Goal: Task Accomplishment & Management: Complete application form

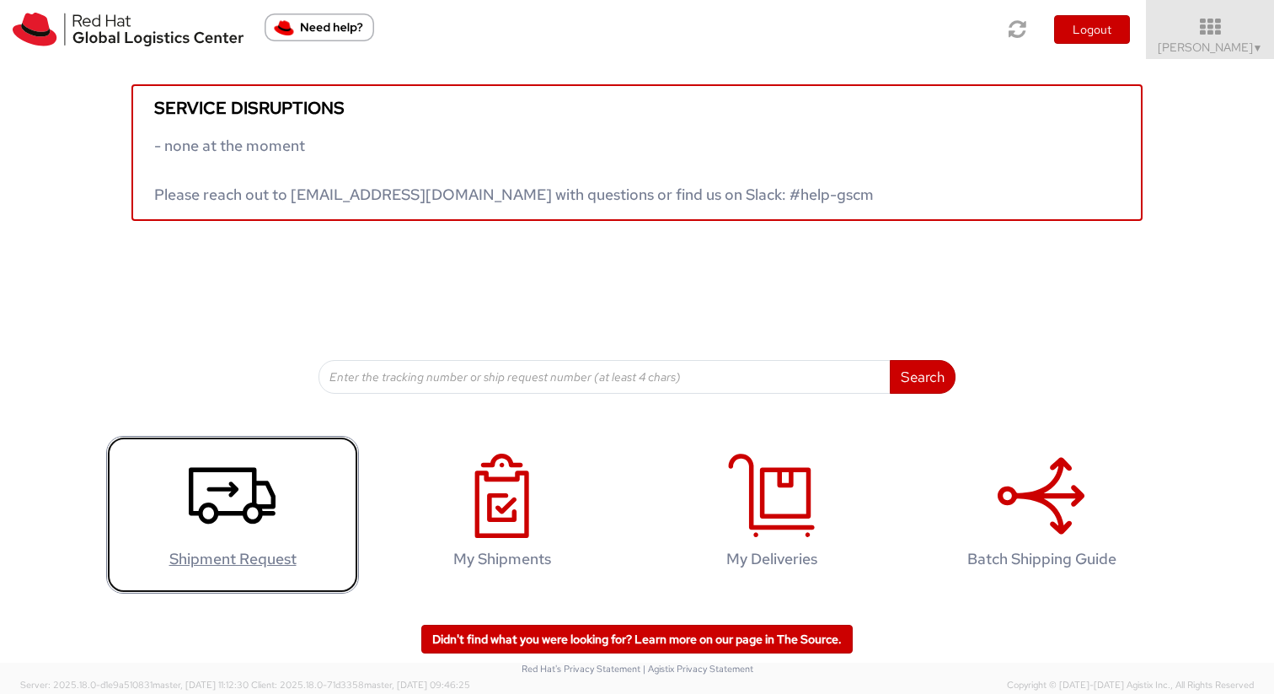
click at [201, 559] on h4 "Shipment Request" at bounding box center [232, 558] width 217 height 17
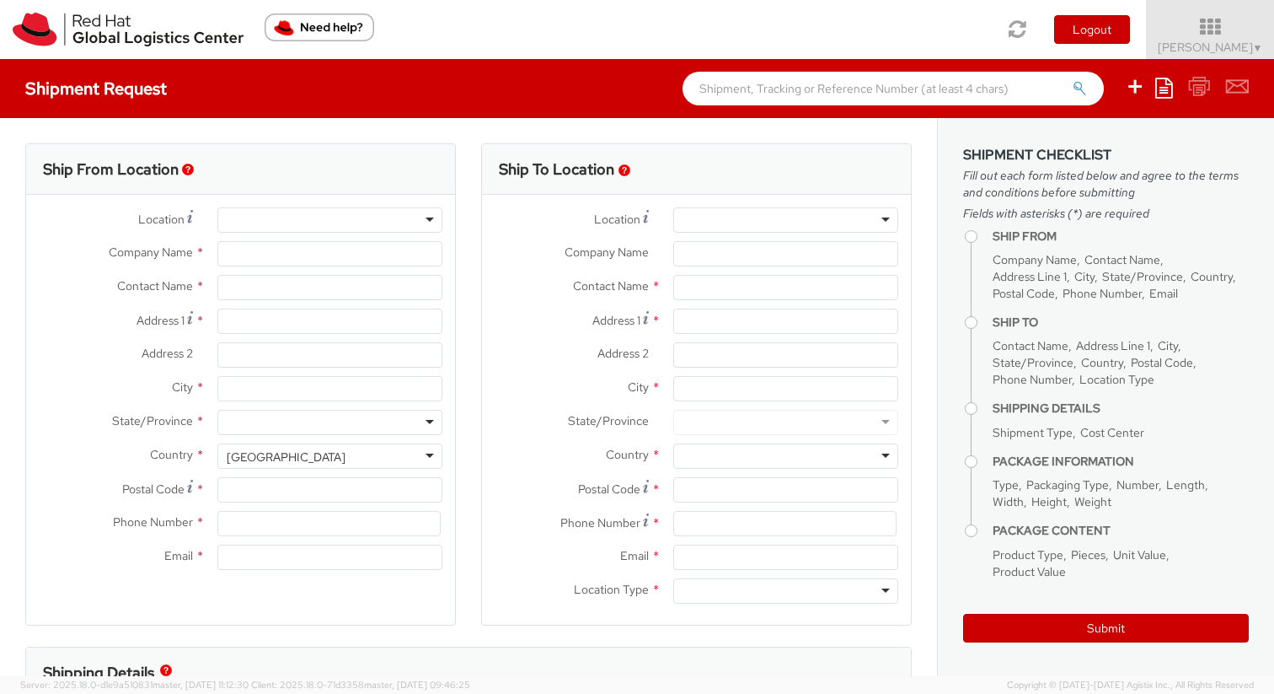
select select "505"
select select
type input "Red Hat, Inc."
type input "[PERSON_NAME]"
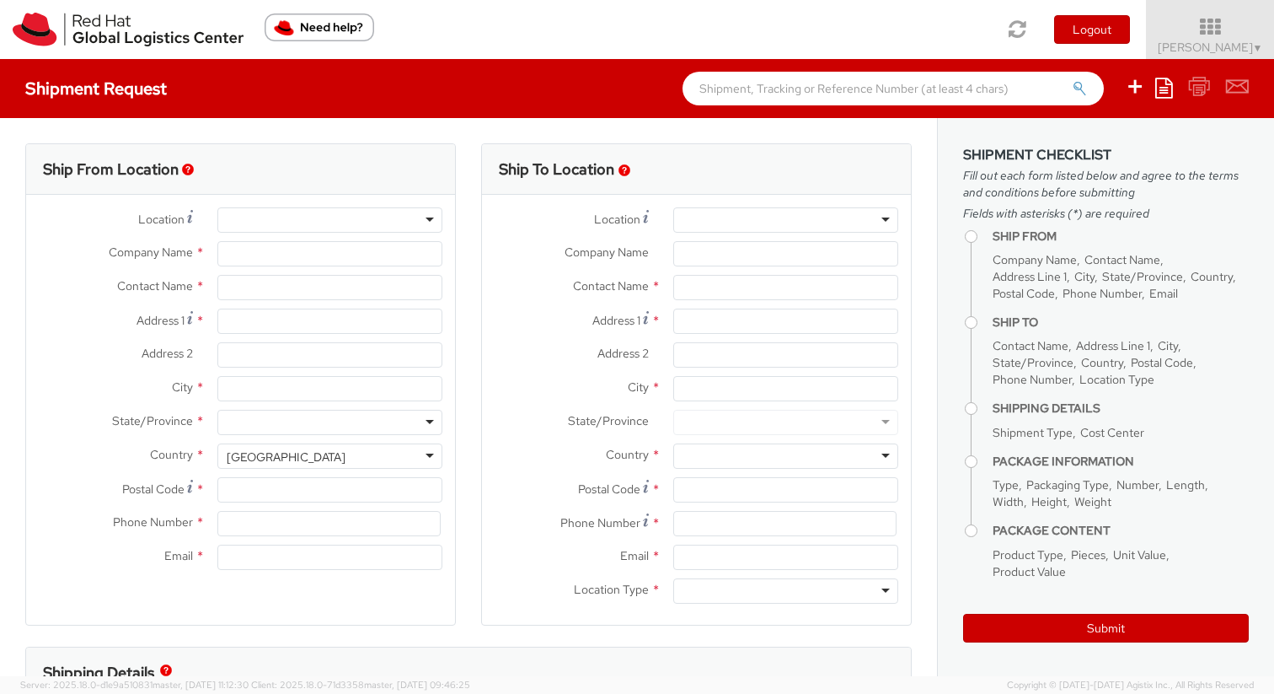
type input "100 East Davie Street"
type input "RALEIGH"
type input "27601"
type input "19198908011"
type input "calmarti@redhat.com"
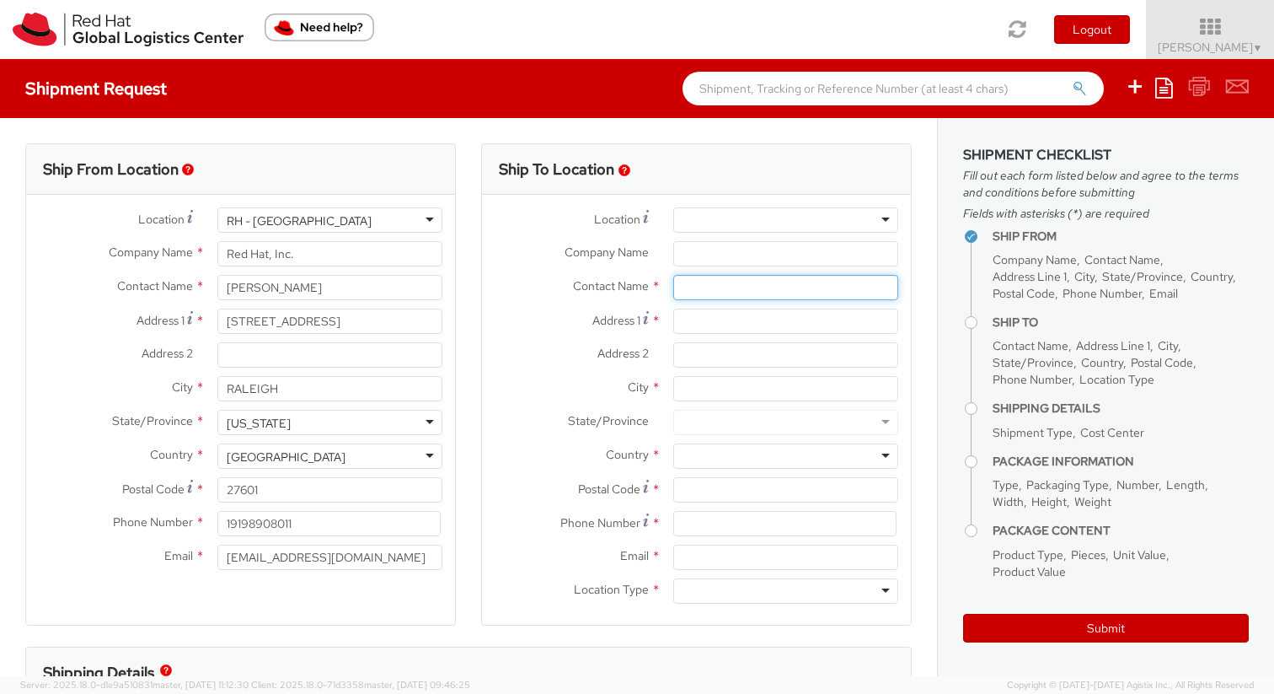
click at [727, 286] on input "text" at bounding box center [785, 287] width 225 height 25
type input "Thomas van Noort"
click at [739, 323] on input "Address 1 *" at bounding box center [785, 320] width 225 height 25
paste input "Weimarstraat 263"
type input "Weimarstraat 263"
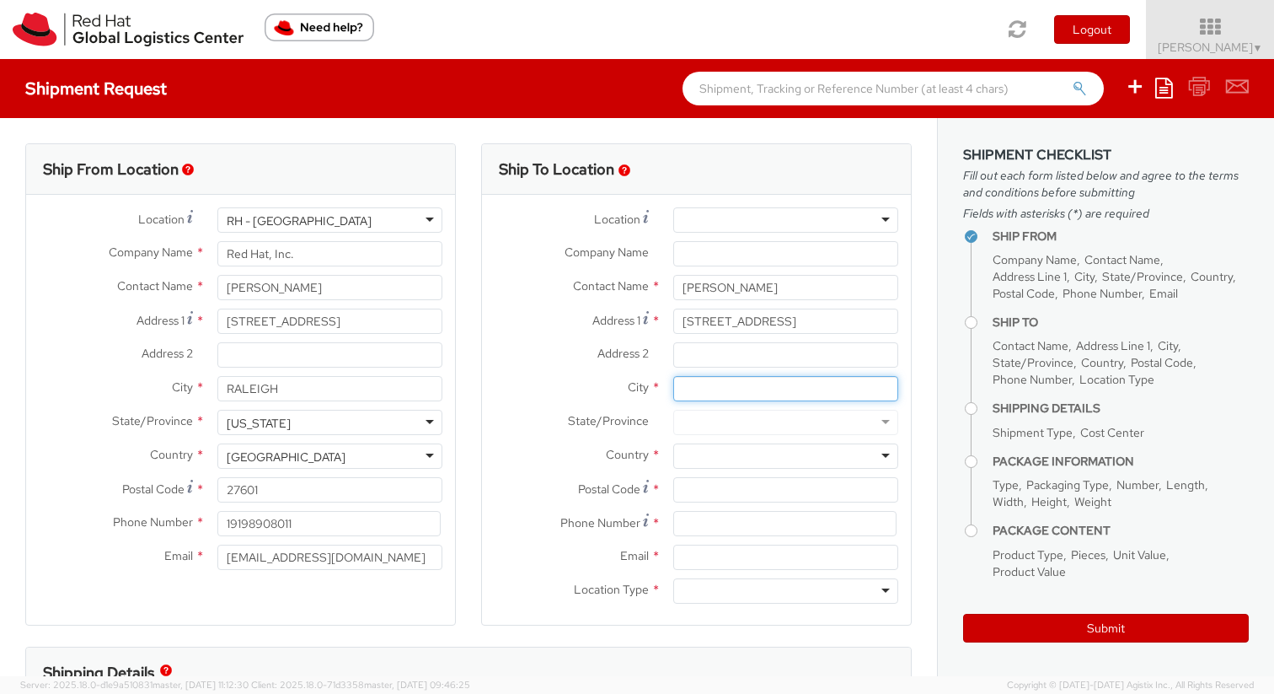
click at [734, 385] on input "City *" at bounding box center [785, 388] width 225 height 25
type input "The Hague"
click at [829, 448] on div at bounding box center [785, 455] width 225 height 25
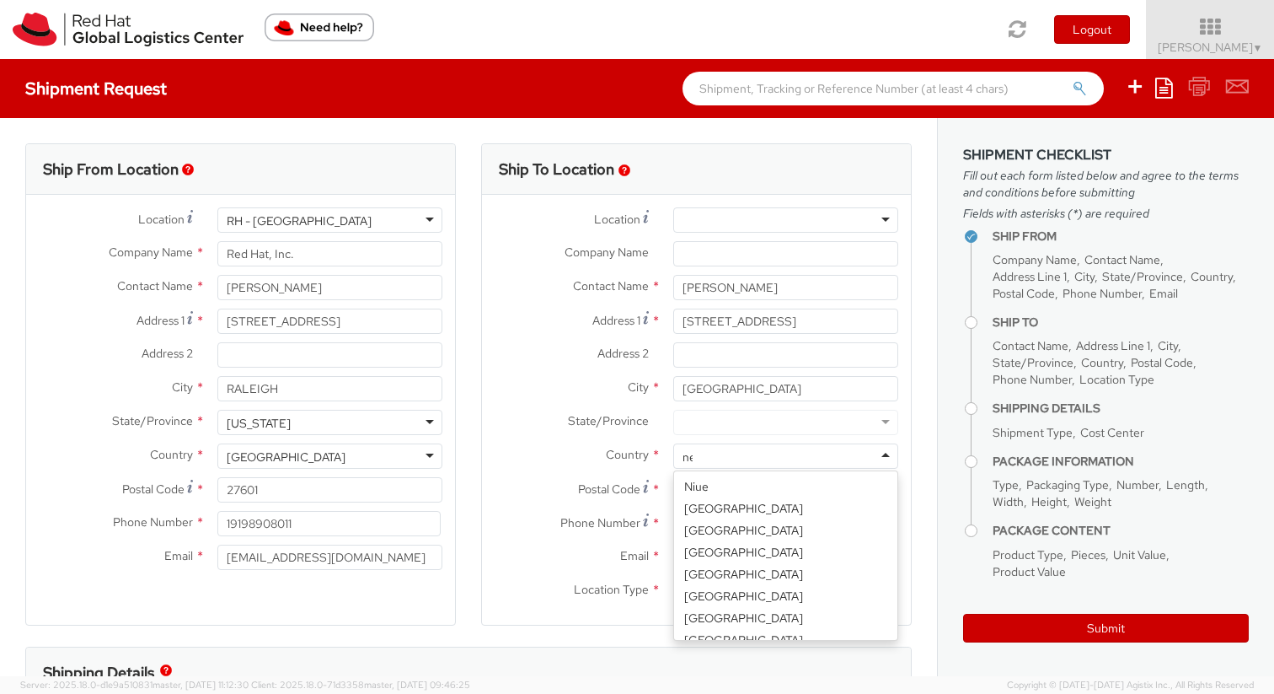
scroll to position [4, 0]
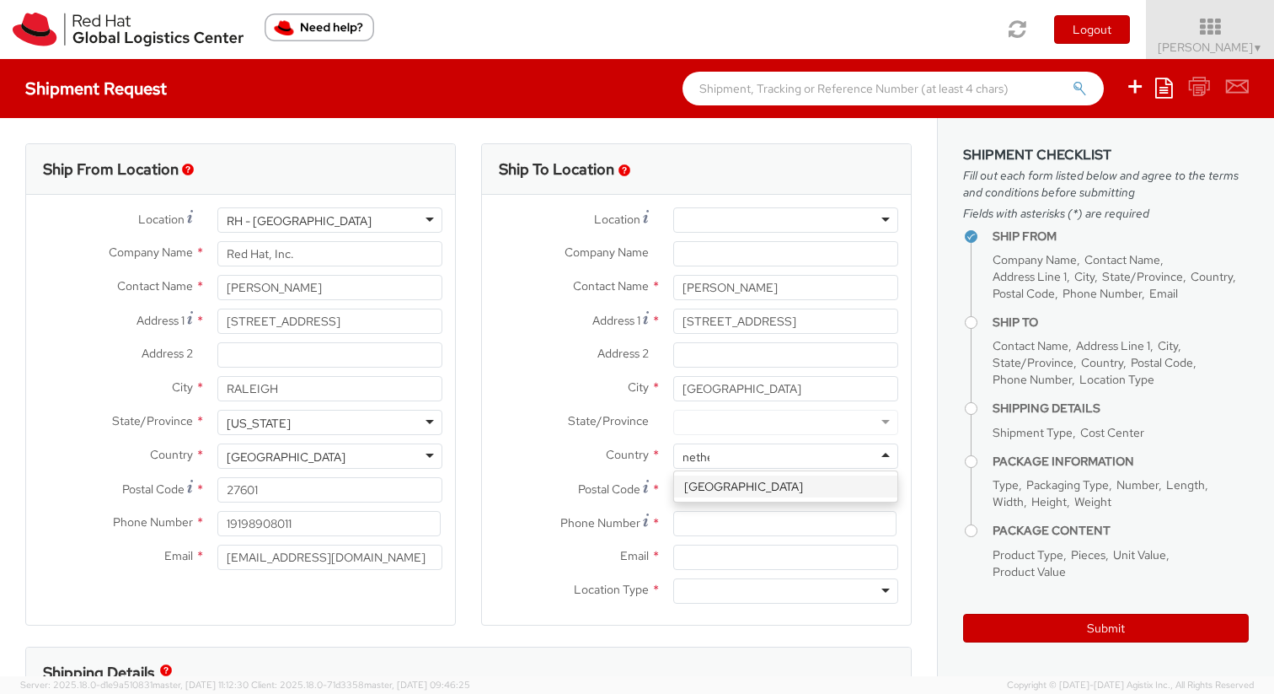
type input "nether"
click at [717, 418] on div at bounding box center [785, 422] width 225 height 25
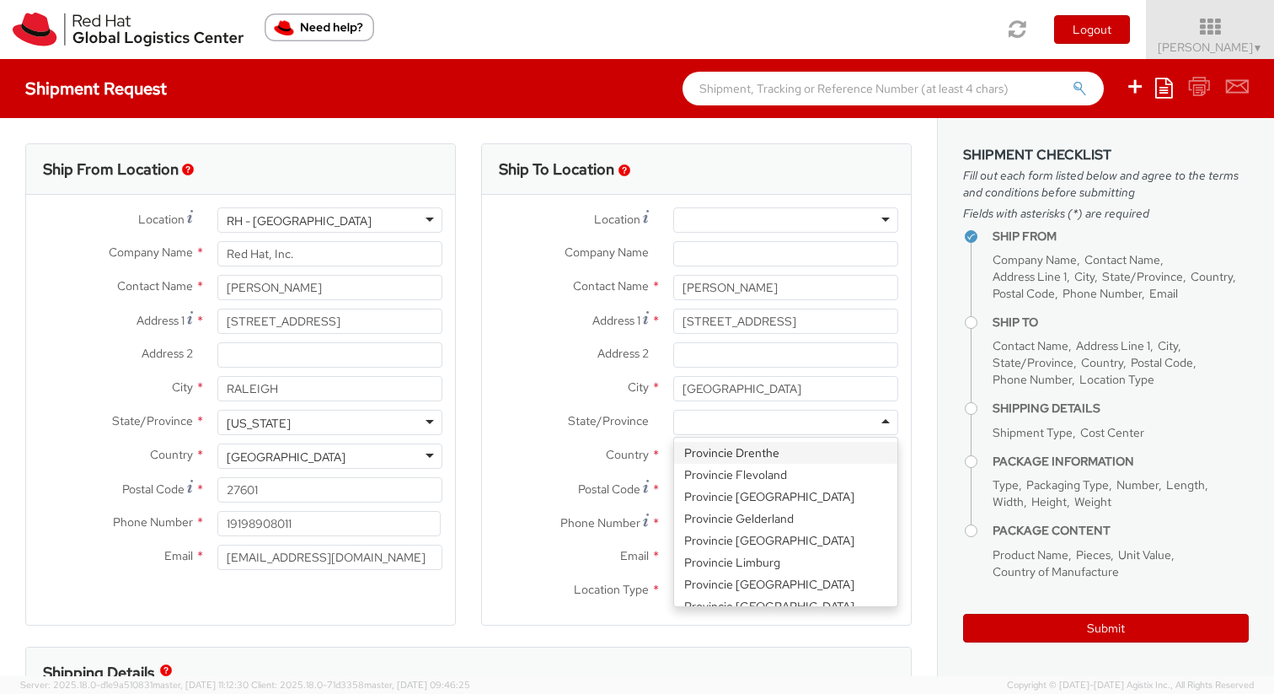
click at [625, 410] on label "State/Province *" at bounding box center [571, 421] width 179 height 22
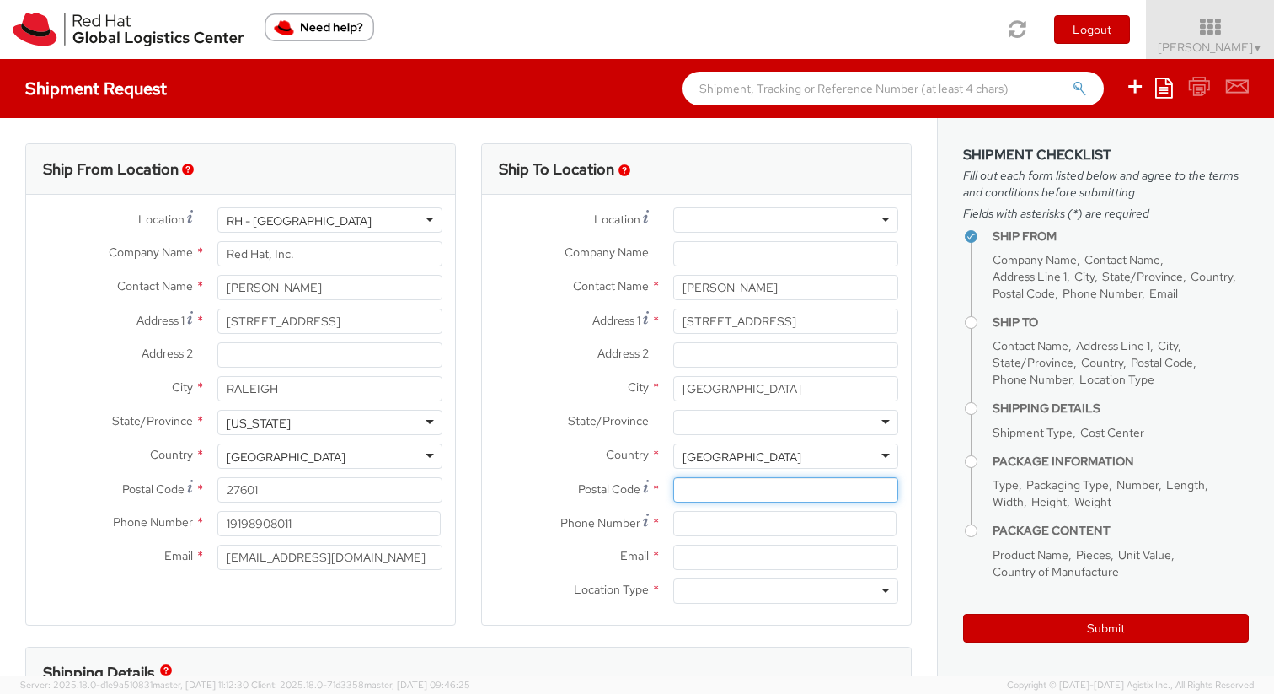
click at [727, 484] on input "Postal Code *" at bounding box center [785, 489] width 225 height 25
paste input "2562HH"
type input "2562HH"
click at [765, 430] on div at bounding box center [785, 422] width 225 height 25
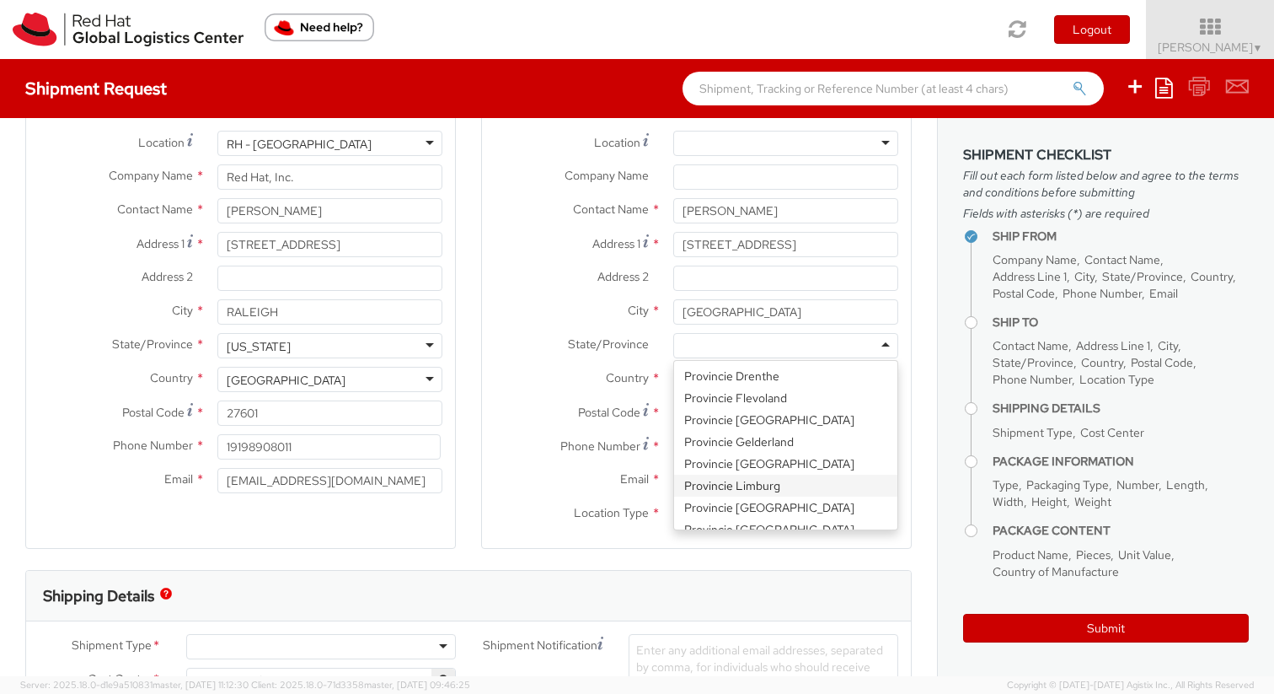
click at [565, 389] on div "Country * Netherlands Netherlands Afghanistan Albania Algeria American Samoa An…" at bounding box center [696, 379] width 429 height 25
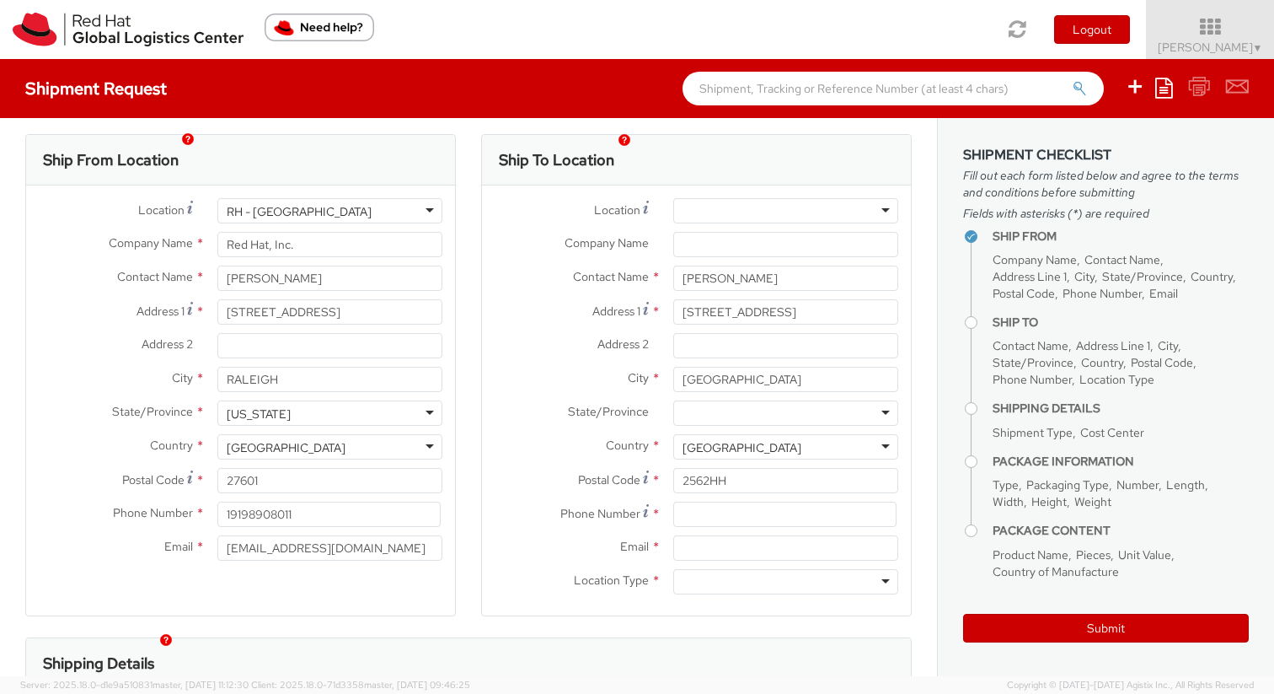
scroll to position [3, 0]
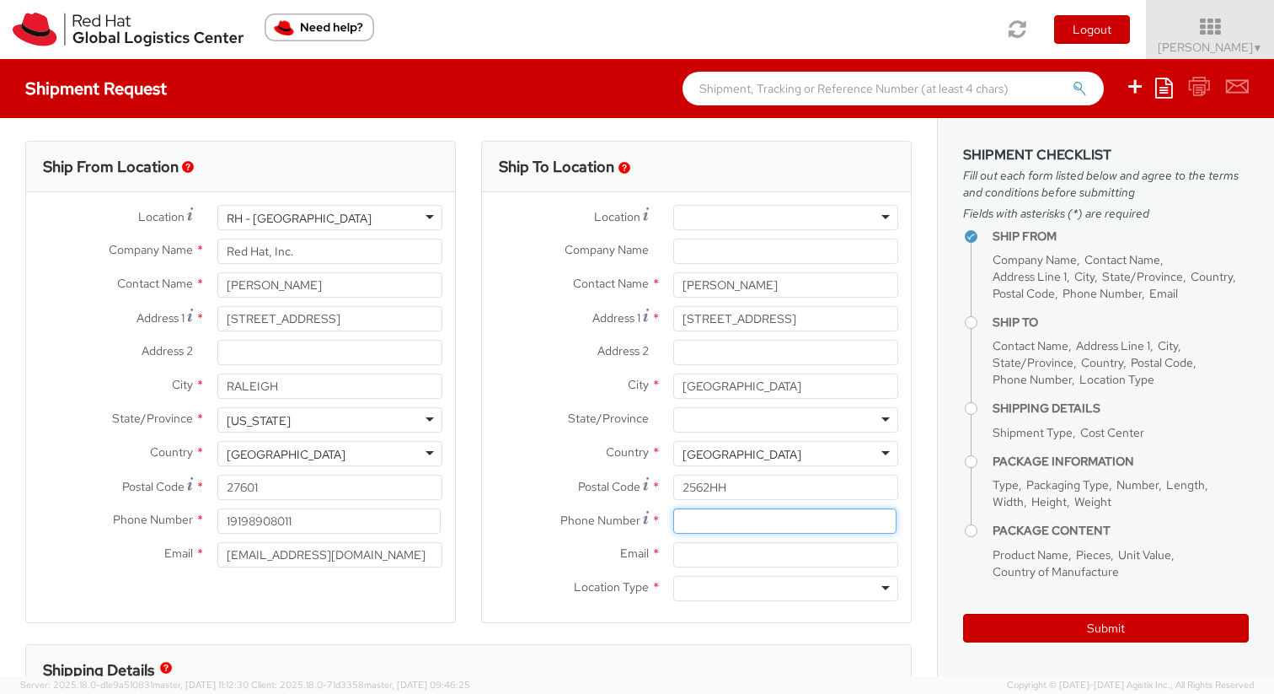
click at [690, 520] on input at bounding box center [784, 520] width 223 height 25
paste input "+31 6 51948707"
type input "+31 6 51948707"
click at [732, 555] on input "Email *" at bounding box center [785, 554] width 225 height 25
paste input "thomasvannoort@hotmail.nl"
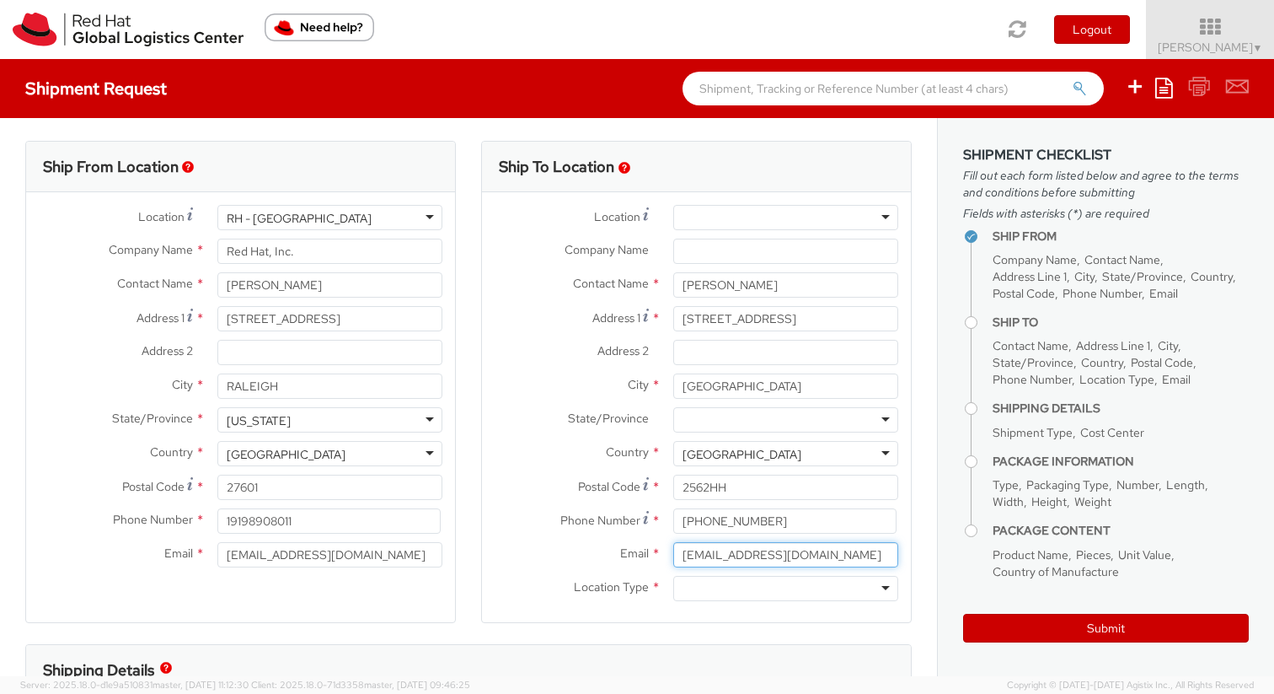
click at [684, 552] on input "thomasvannoort@hotmail.nl" at bounding box center [785, 554] width 225 height 25
type input "thomasvannoort@hotmail.nl"
click at [804, 590] on div at bounding box center [785, 588] width 225 height 25
click at [533, 380] on label "City *" at bounding box center [571, 384] width 179 height 22
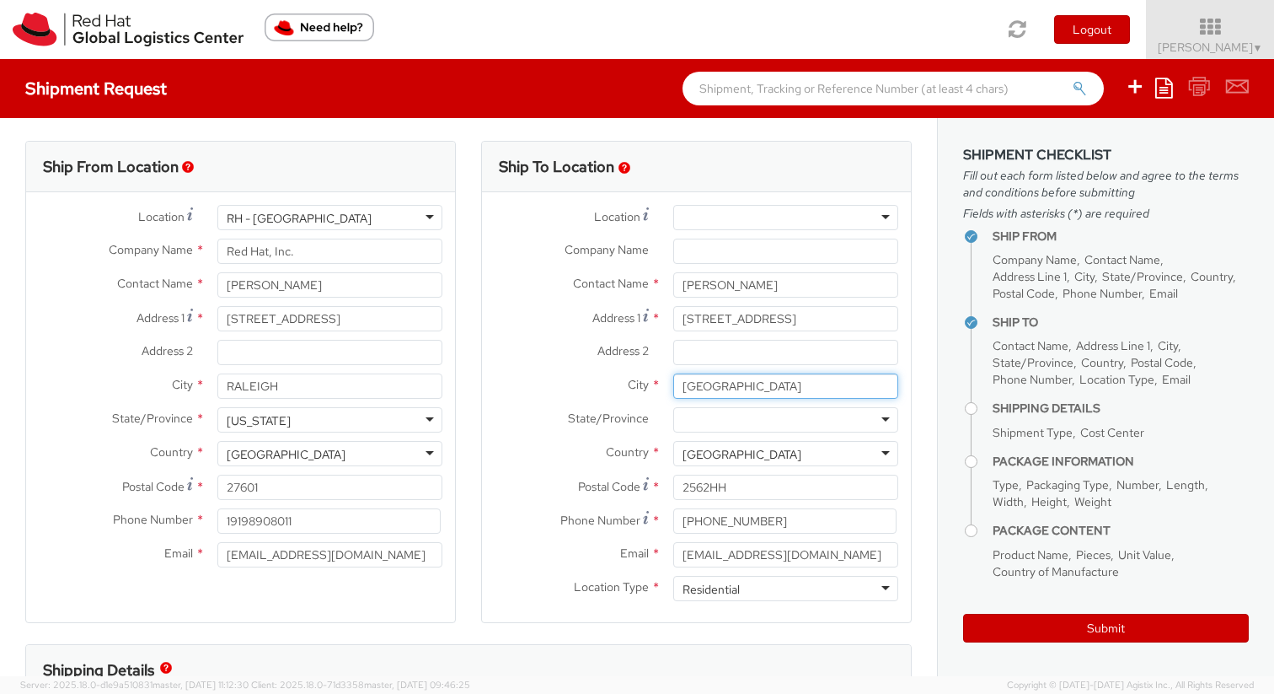
click at [673, 380] on input "The Hague" at bounding box center [785, 385] width 225 height 25
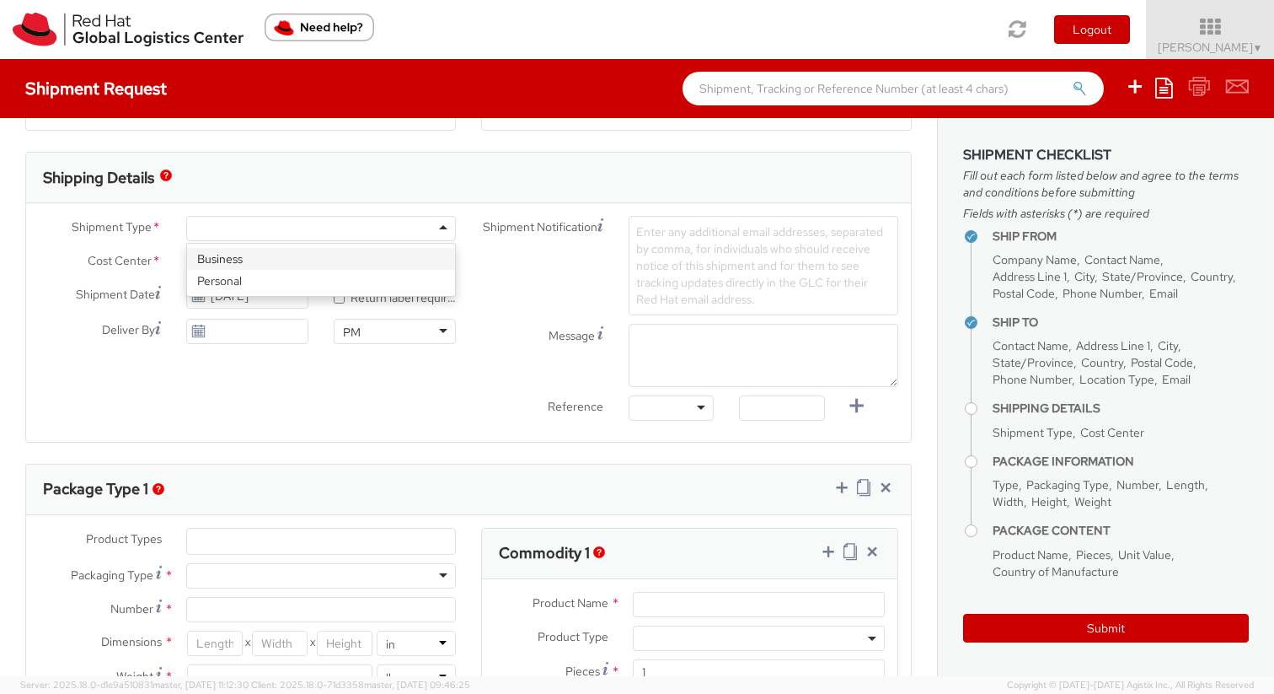
click at [332, 241] on div "Shipment Type * Business Personal" at bounding box center [247, 233] width 443 height 34
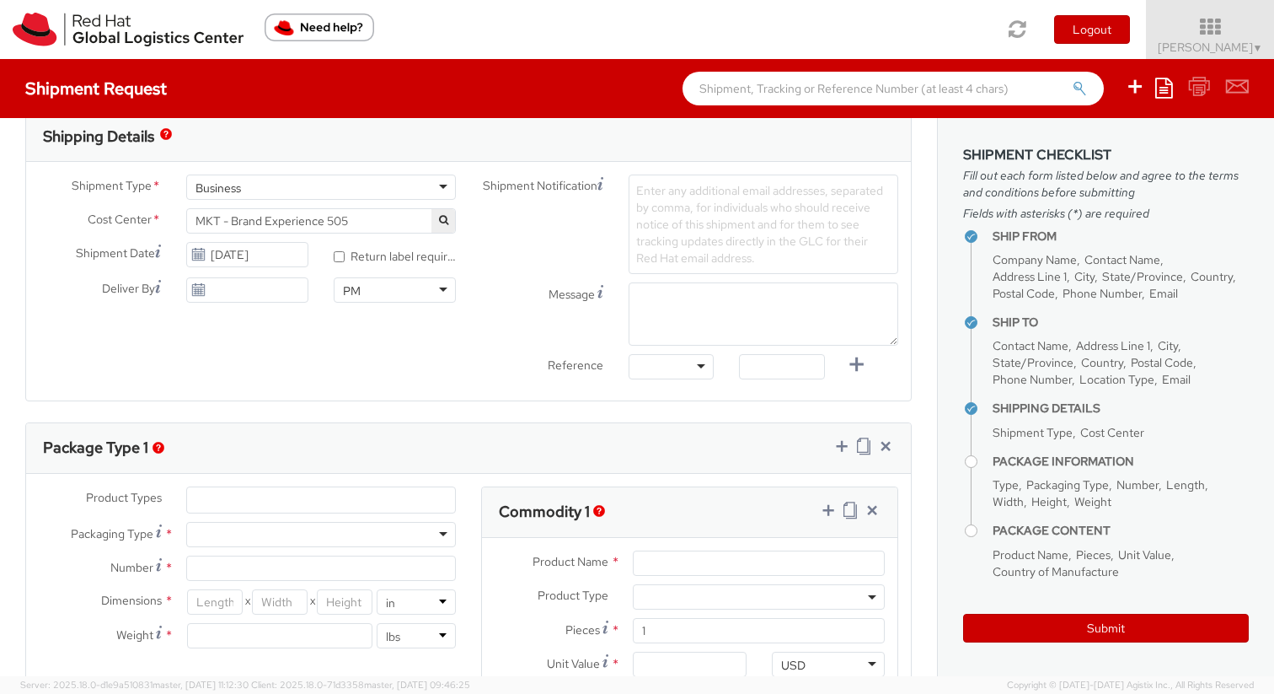
scroll to position [594, 0]
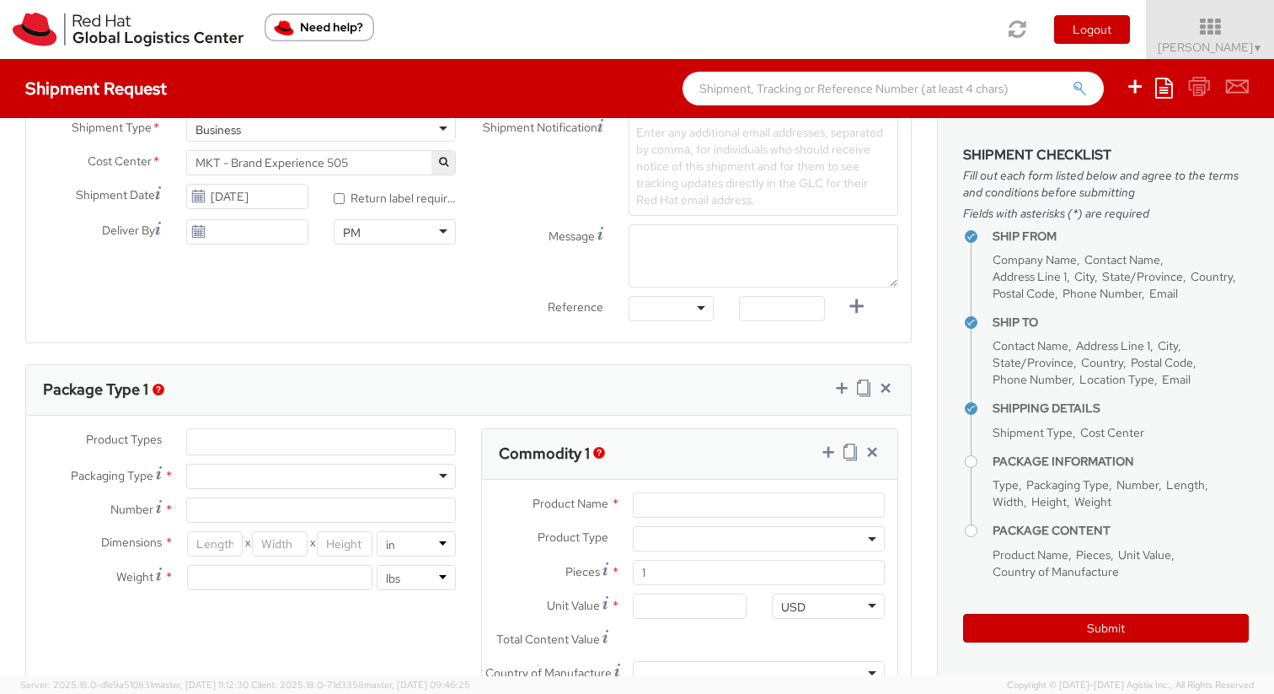
click at [264, 475] on div at bounding box center [321, 476] width 270 height 25
type input "1"
type input "9.5"
type input "12.5"
type input "0.25"
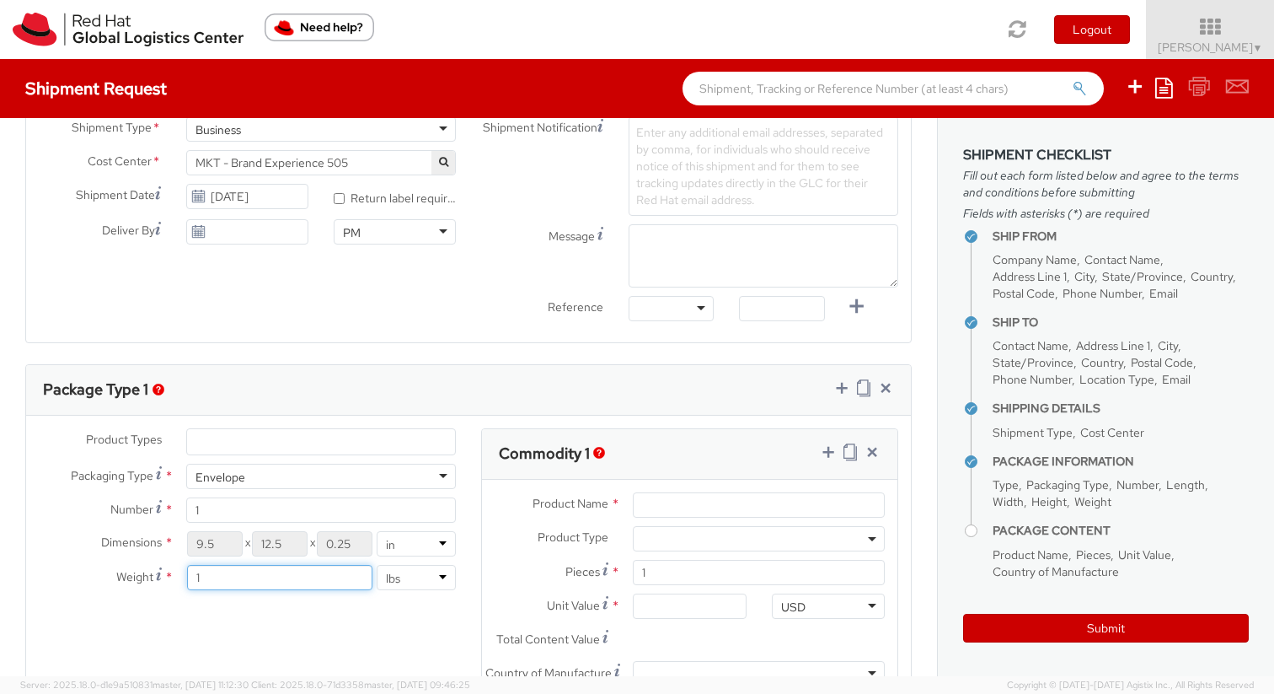
click at [255, 577] on input "1" at bounding box center [279, 577] width 185 height 25
type input "1.45"
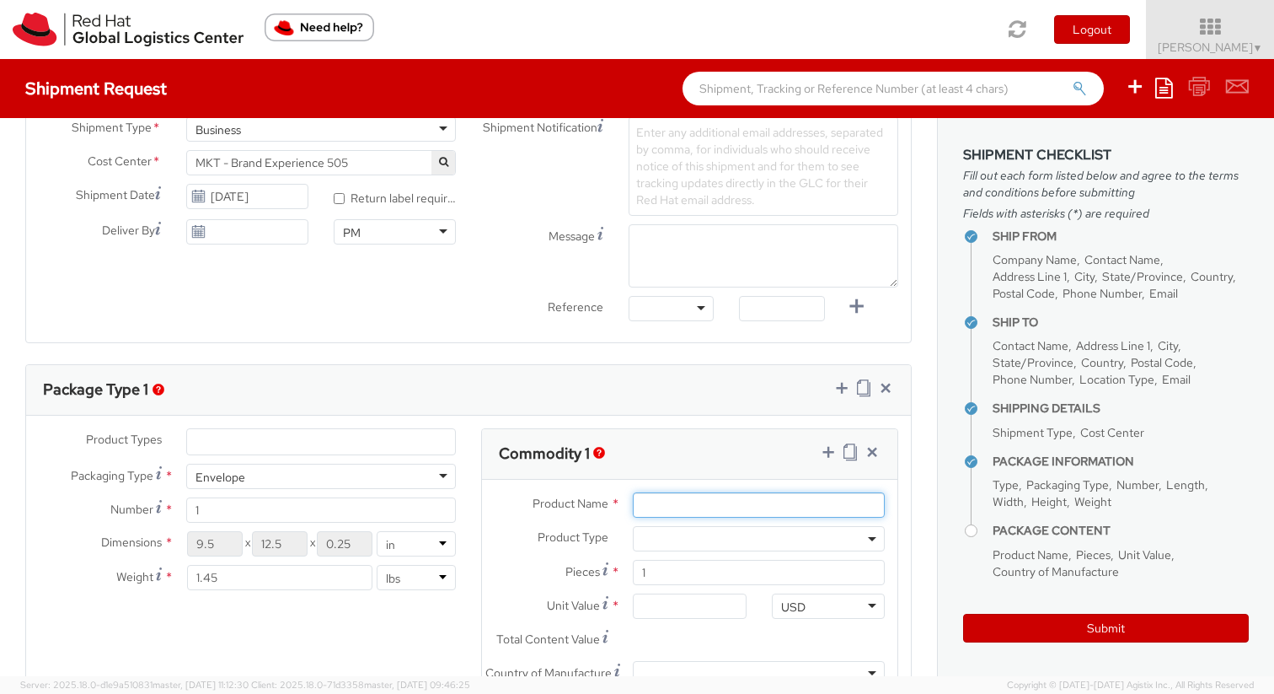
click at [698, 510] on input "Product Name *" at bounding box center [759, 504] width 252 height 25
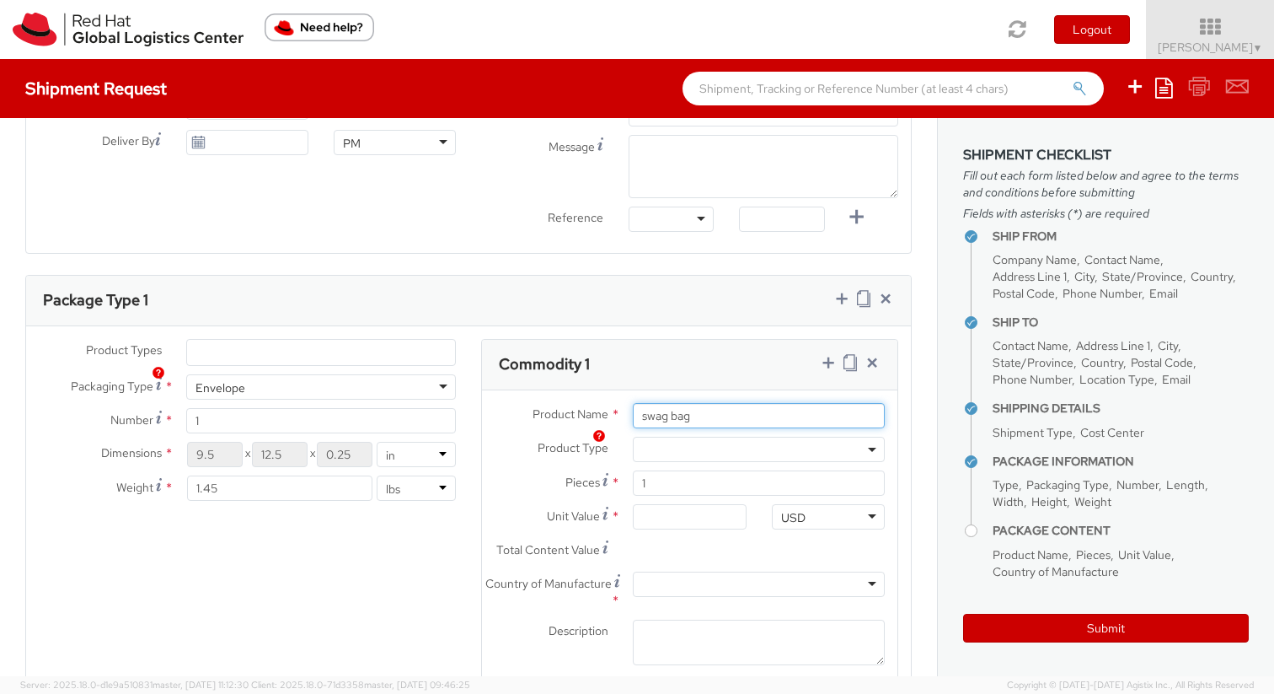
scroll to position [716, 0]
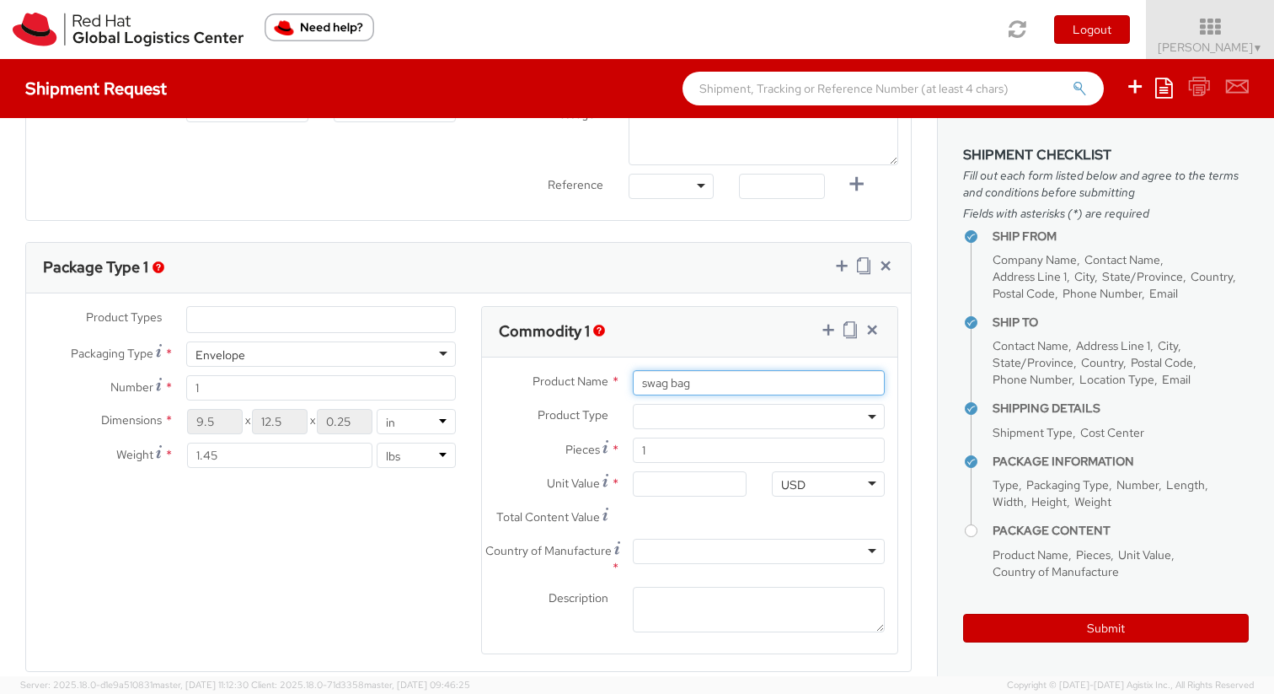
type input "swag bag"
click at [694, 487] on input "Unit Value *" at bounding box center [689, 483] width 113 height 25
type input "1.00"
click at [535, 592] on label "Description *" at bounding box center [551, 598] width 138 height 22
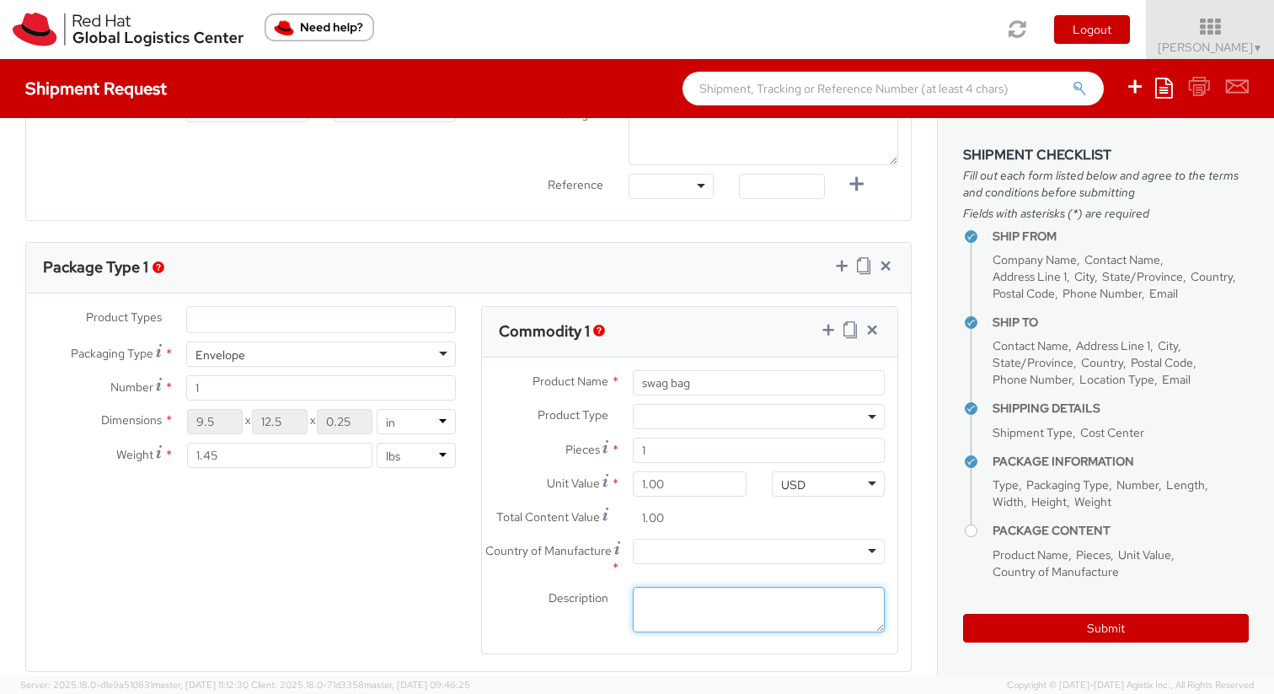
click at [633, 592] on textarea "Description *" at bounding box center [759, 610] width 252 height 46
click at [684, 488] on input "1.00" at bounding box center [689, 483] width 113 height 25
type input "0.05"
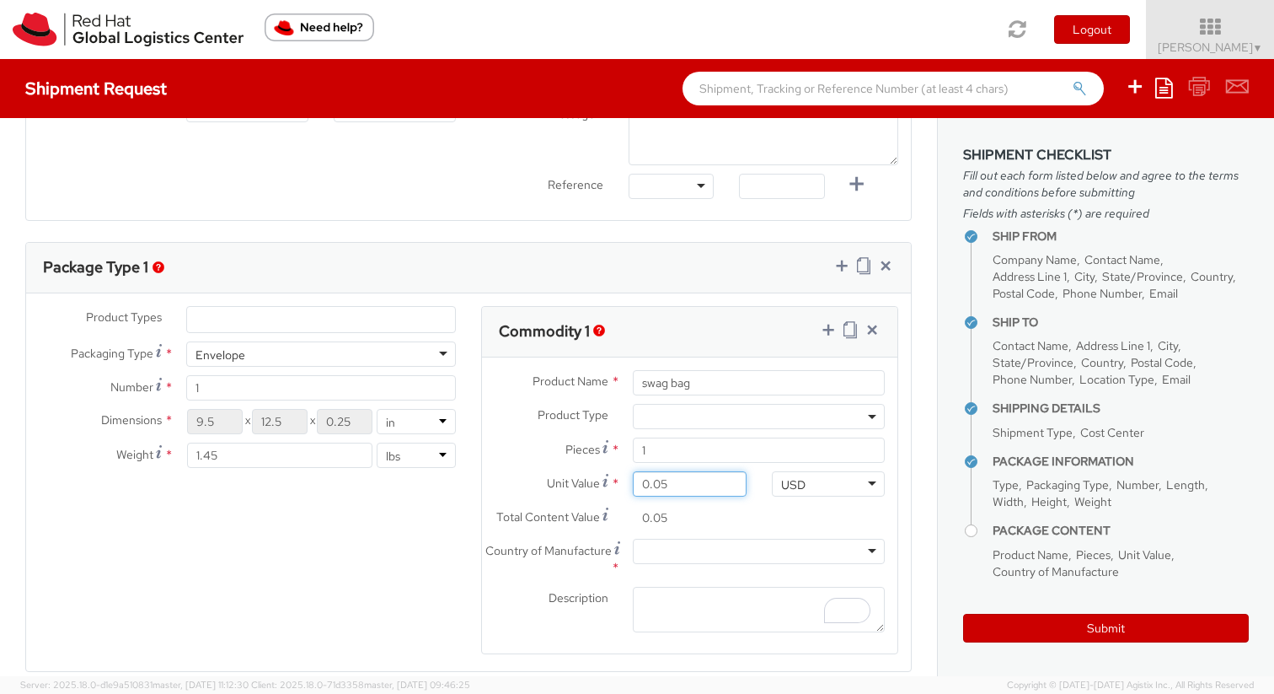
type input "0.50"
click at [792, 544] on div at bounding box center [759, 551] width 252 height 25
click at [686, 483] on input "0.50" at bounding box center [689, 483] width 113 height 25
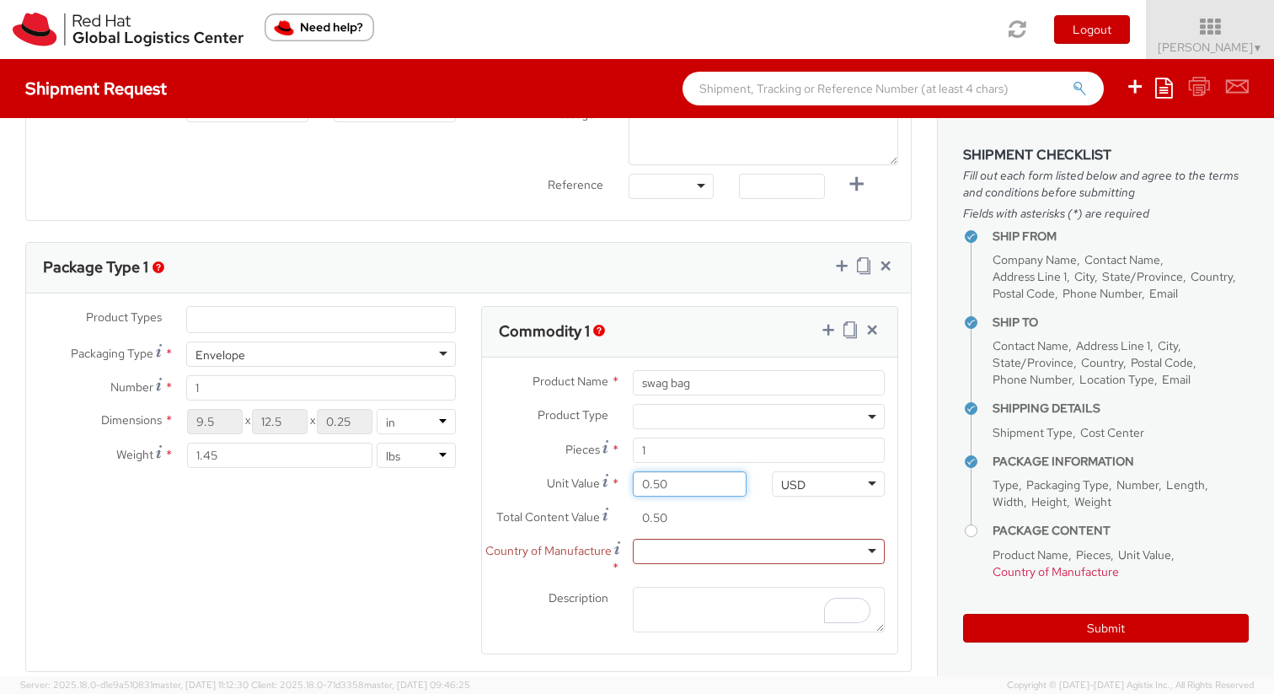
click at [686, 483] on input "0.50" at bounding box center [689, 483] width 113 height 25
type input "5.00"
type input "50.00"
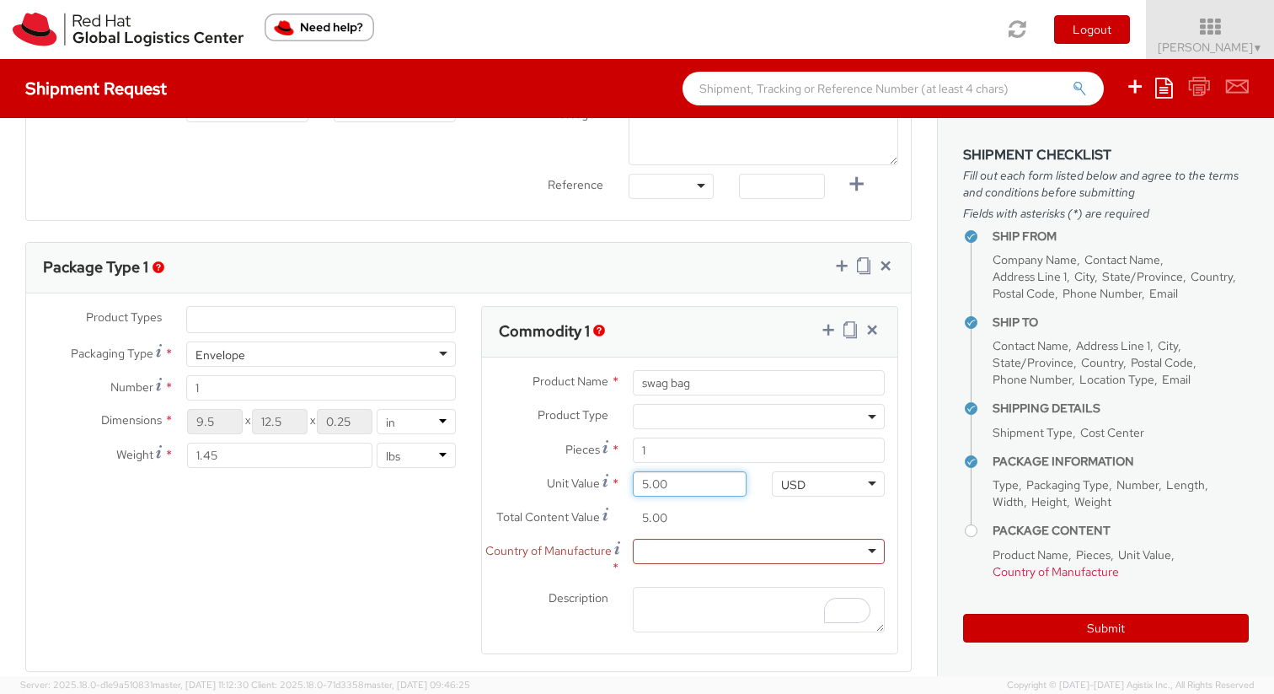
type input "50.00"
click at [668, 555] on div at bounding box center [759, 551] width 252 height 25
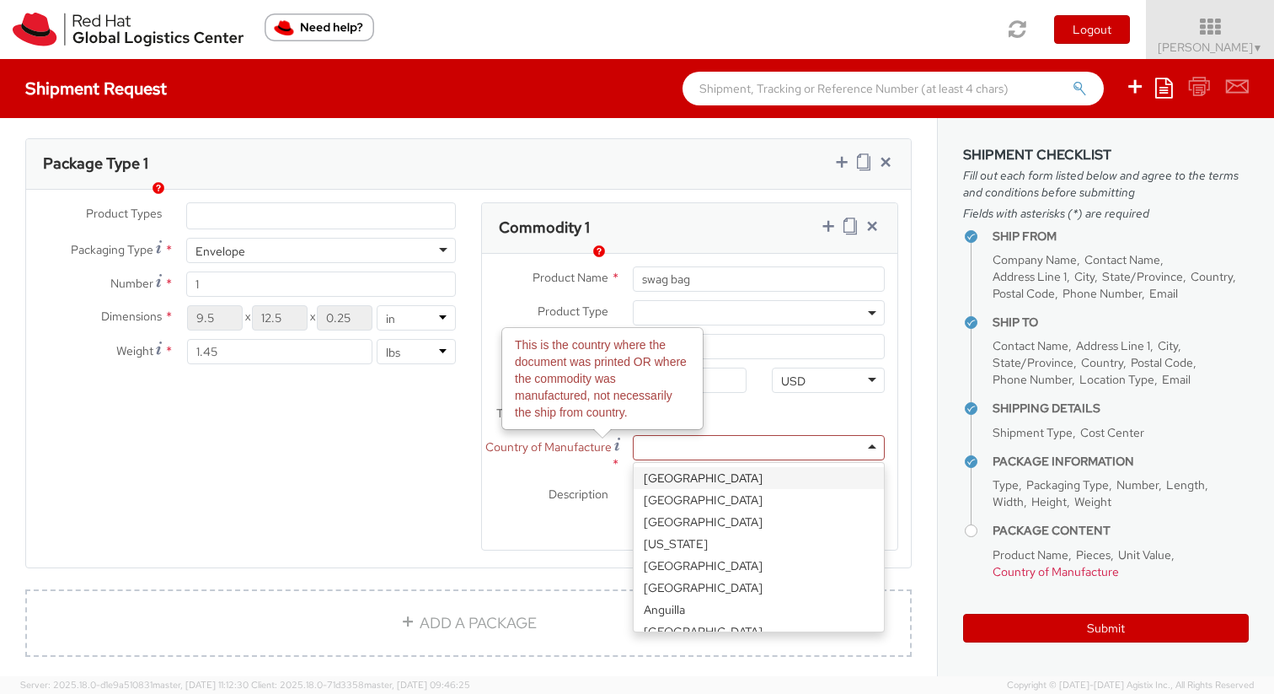
scroll to position [822, 0]
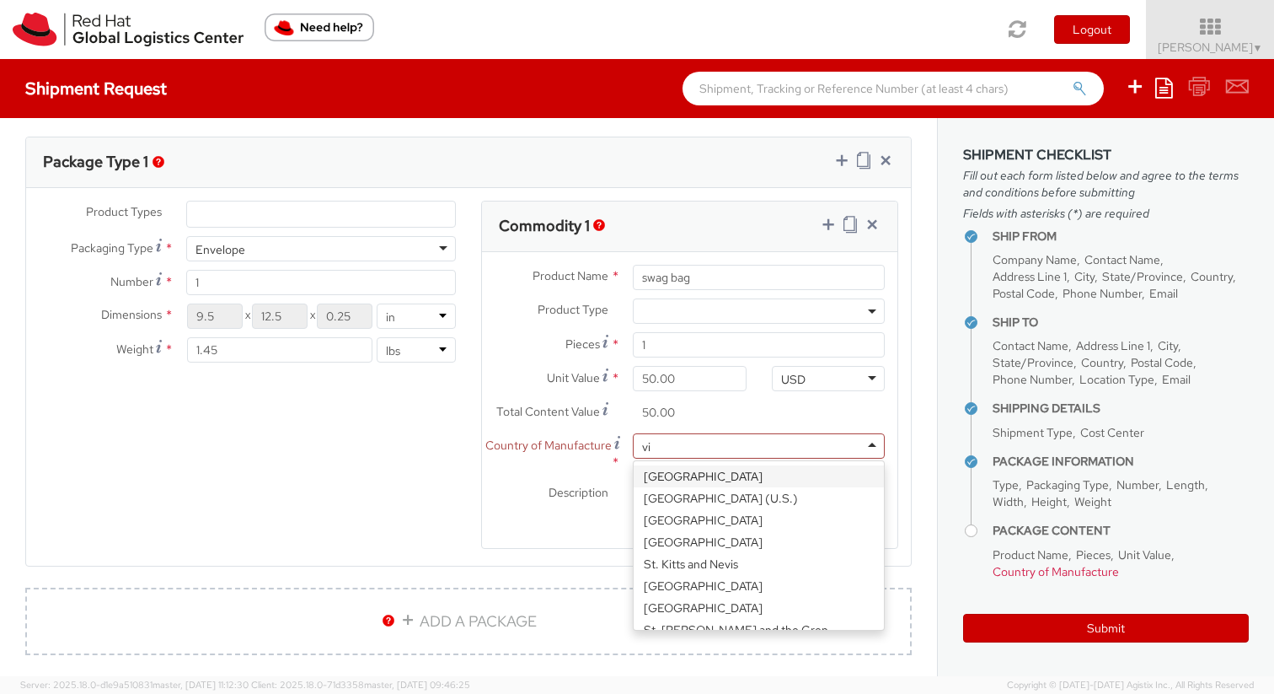
type input "vie"
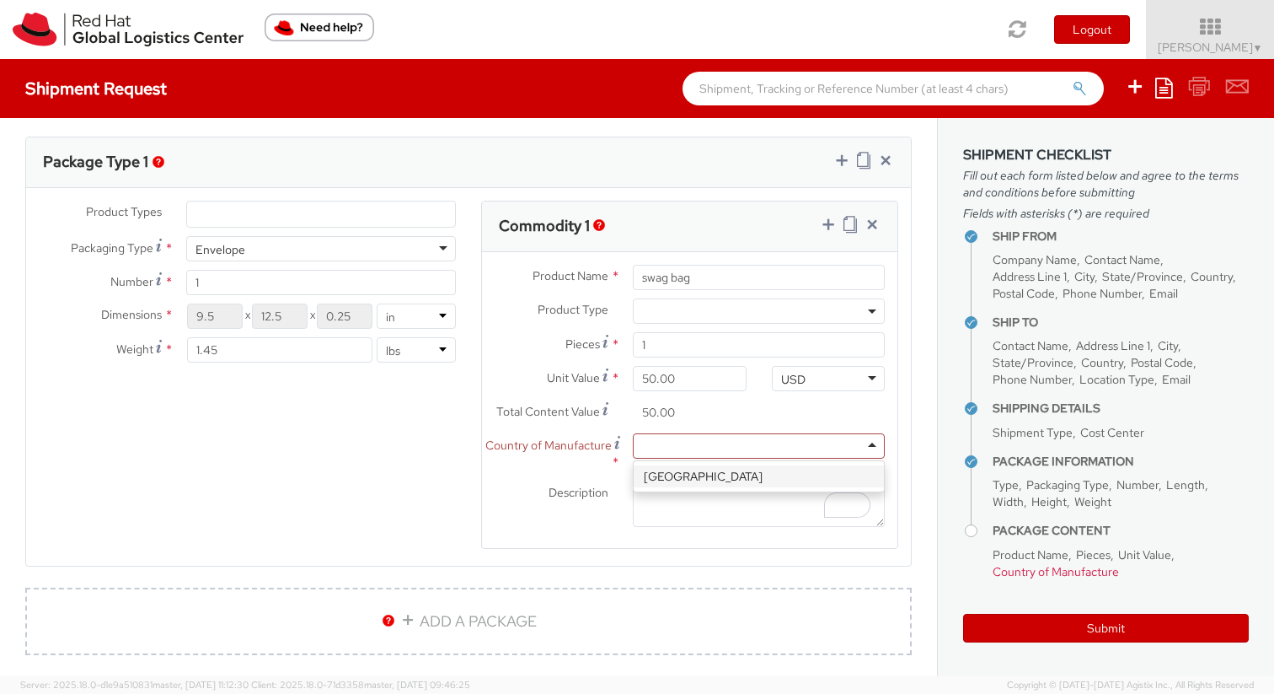
scroll to position [0, 0]
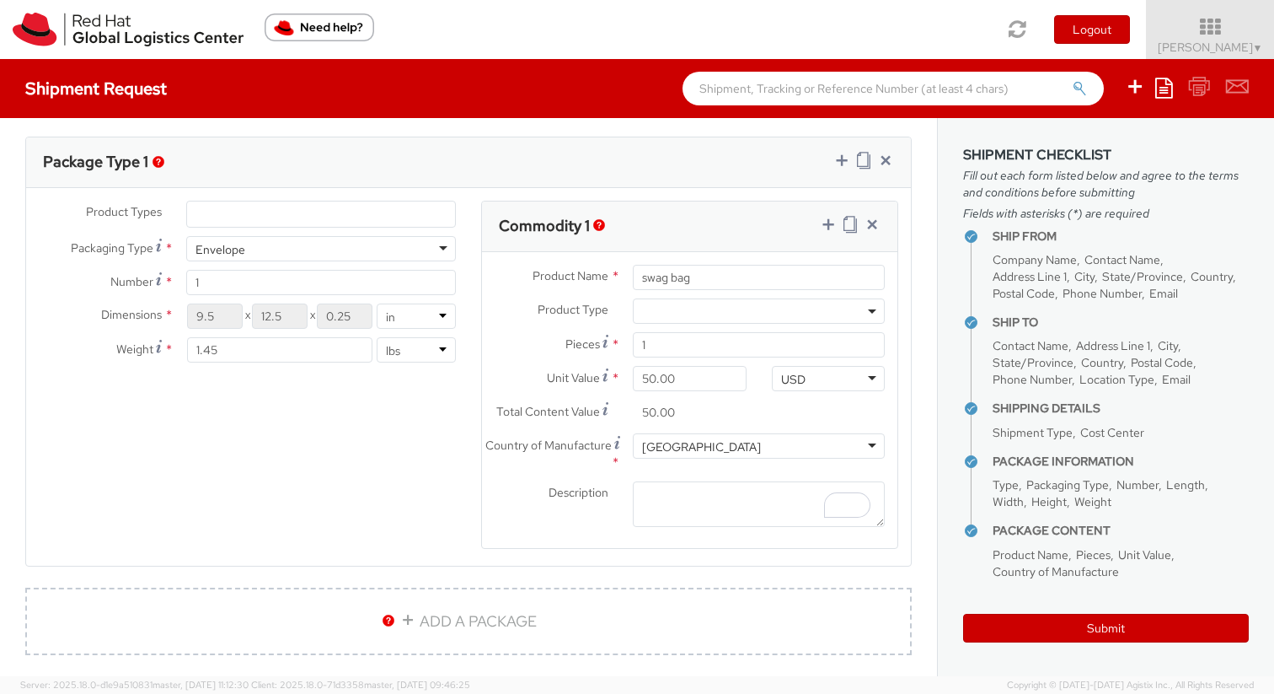
click at [536, 484] on label "Description *" at bounding box center [551, 492] width 138 height 22
click at [633, 484] on textarea "Description *" at bounding box center [759, 504] width 252 height 46
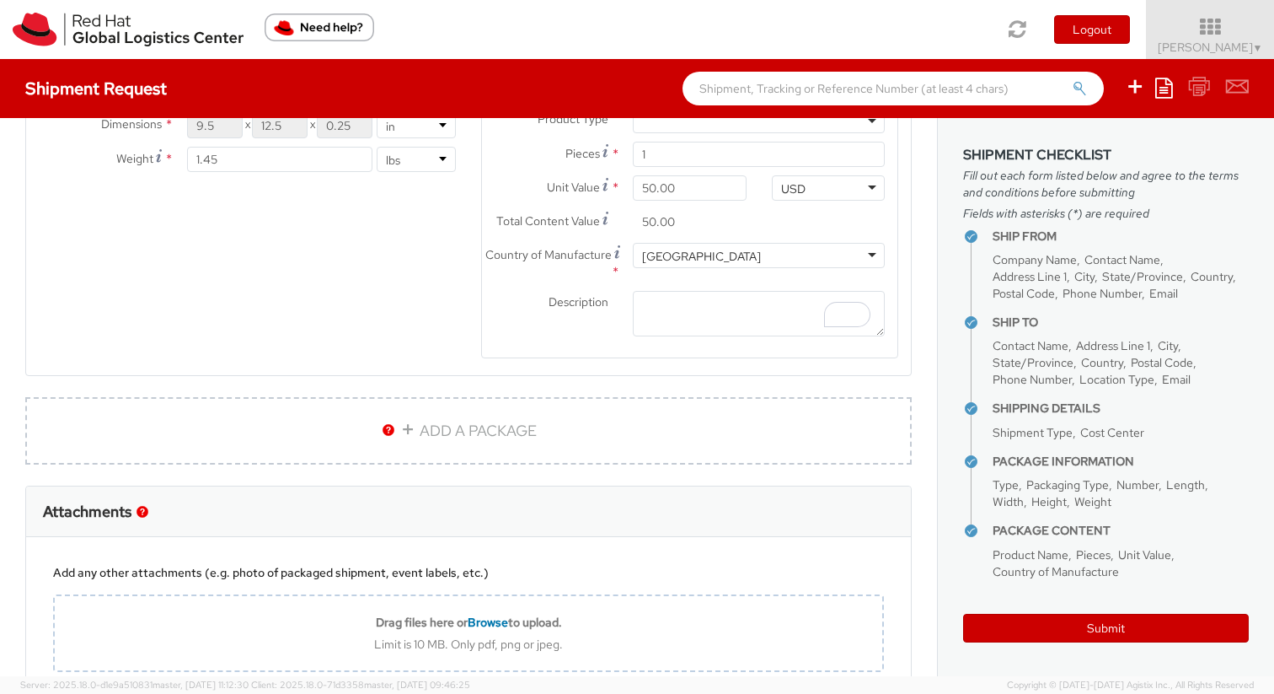
click at [568, 341] on div "Description *" at bounding box center [690, 318] width 416 height 55
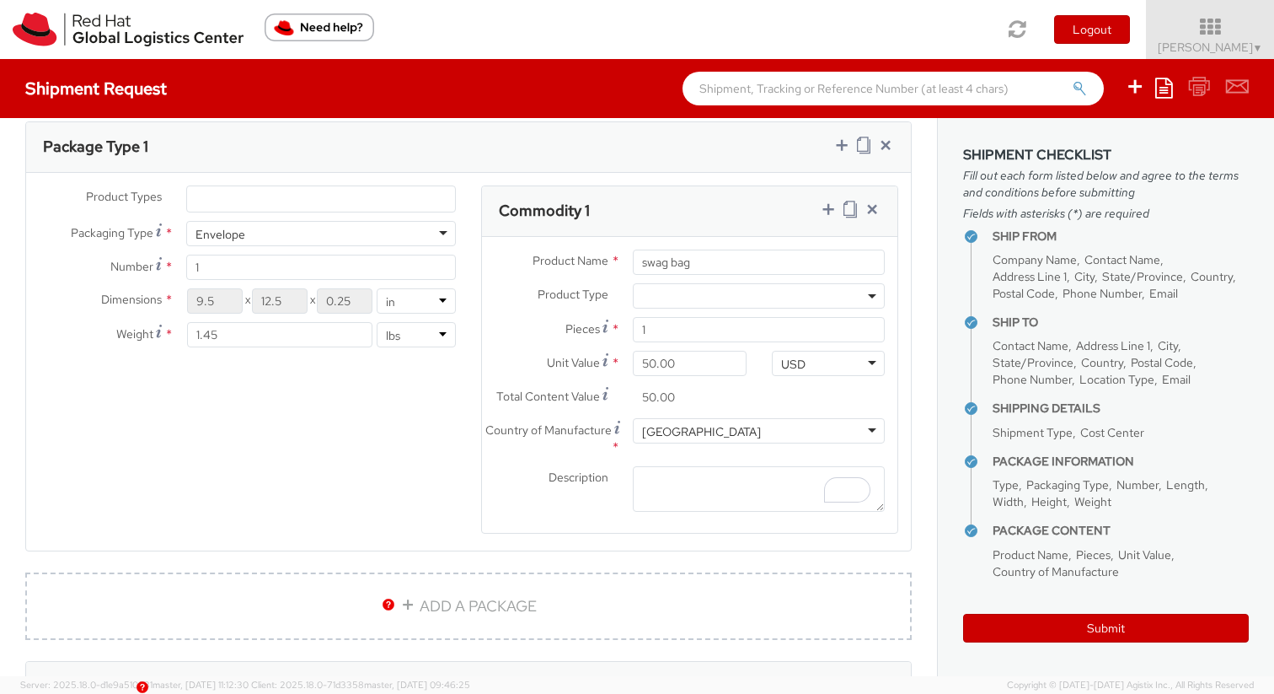
scroll to position [824, 0]
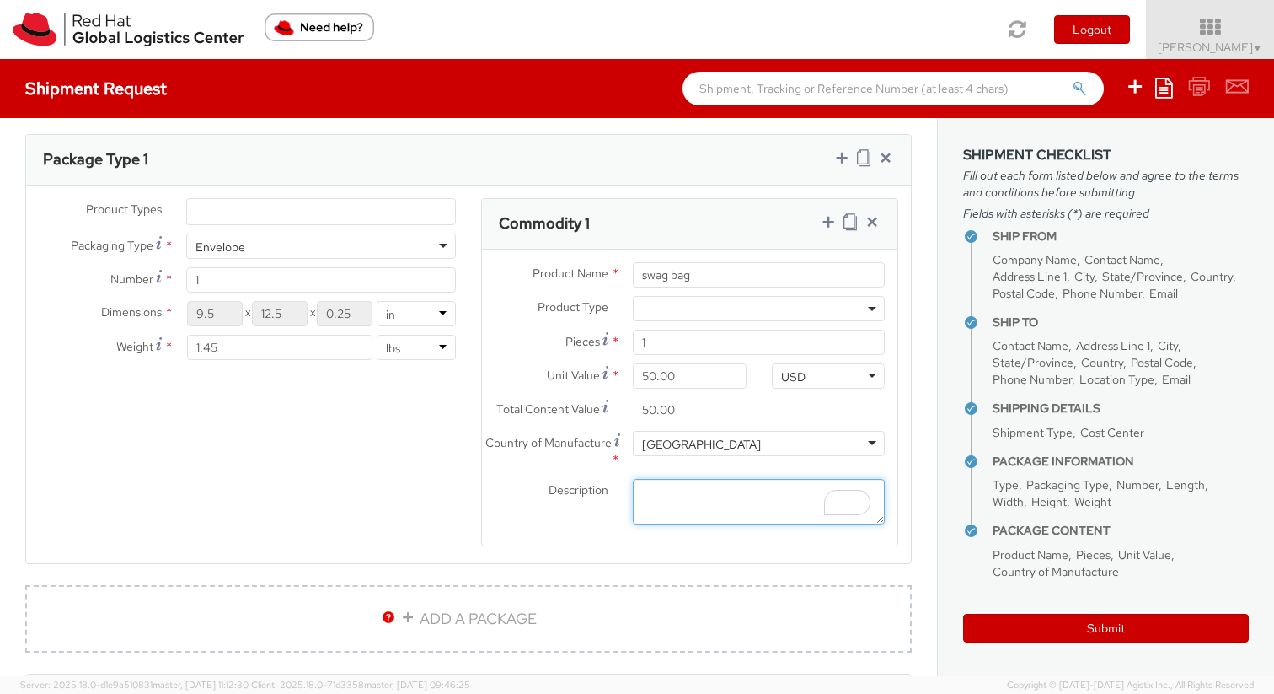
click at [718, 505] on textarea "Description *" at bounding box center [759, 502] width 252 height 46
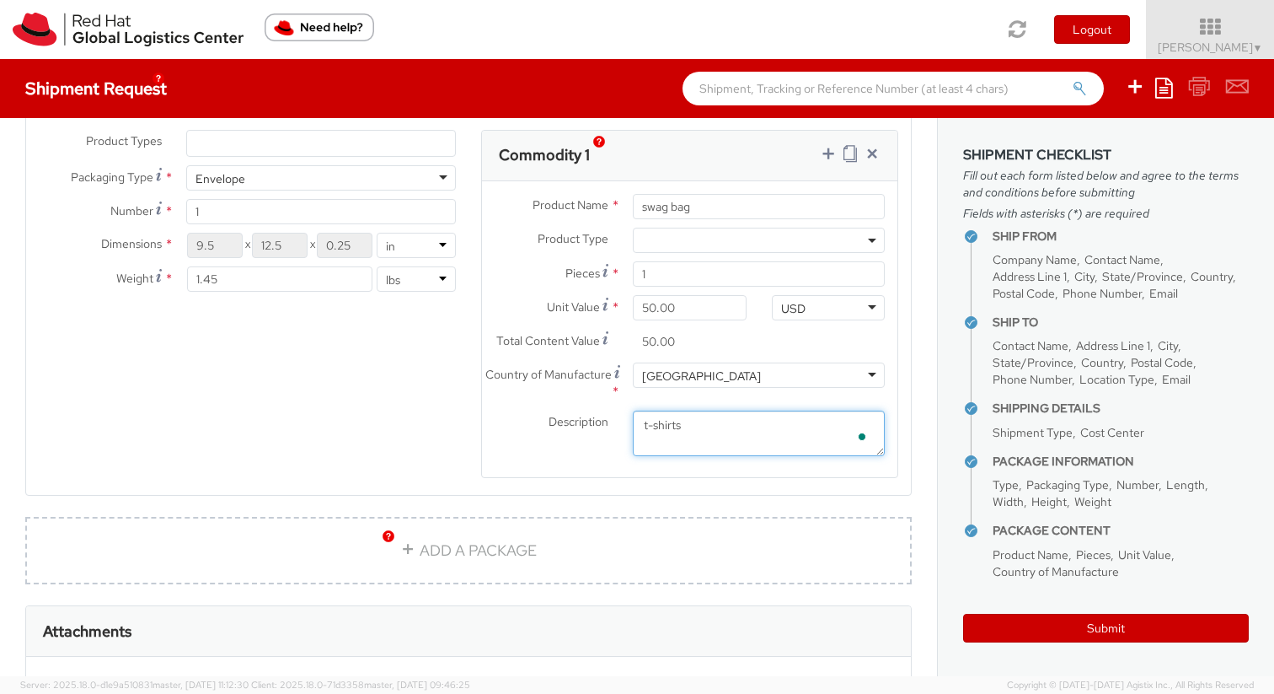
scroll to position [910, 0]
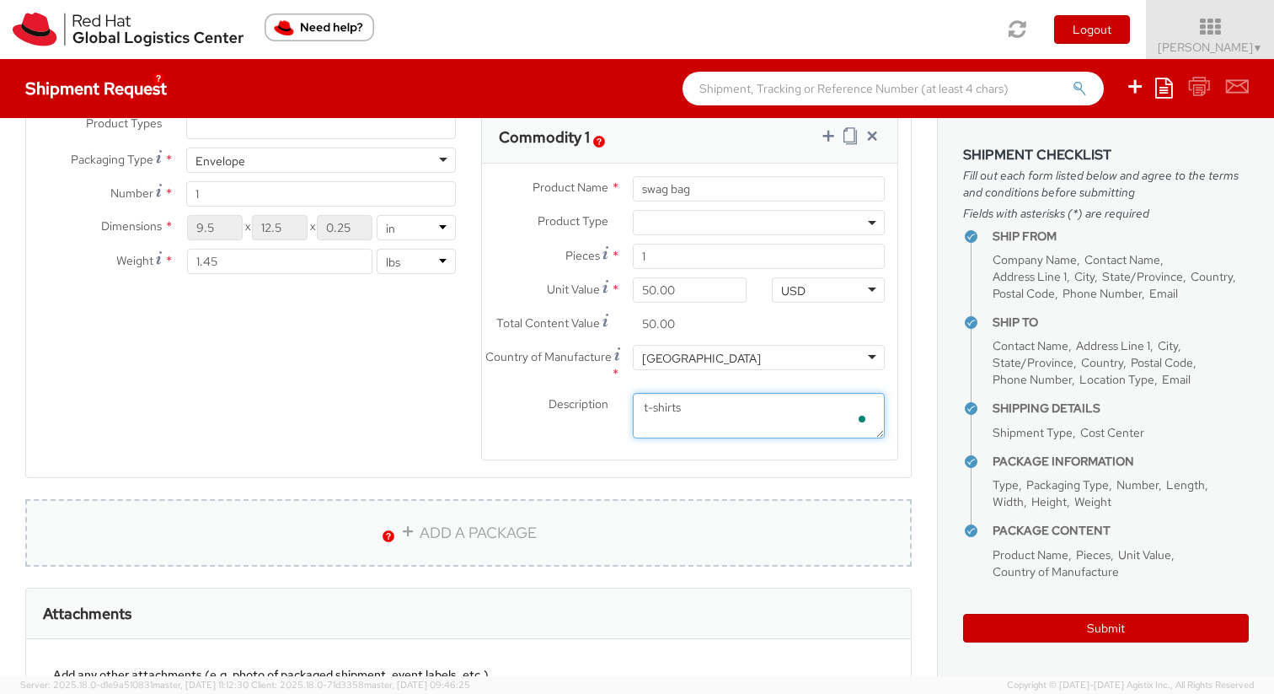
type textarea "t-shirts"
click at [462, 534] on link "ADD A PACKAGE" at bounding box center [468, 532] width 887 height 67
select select
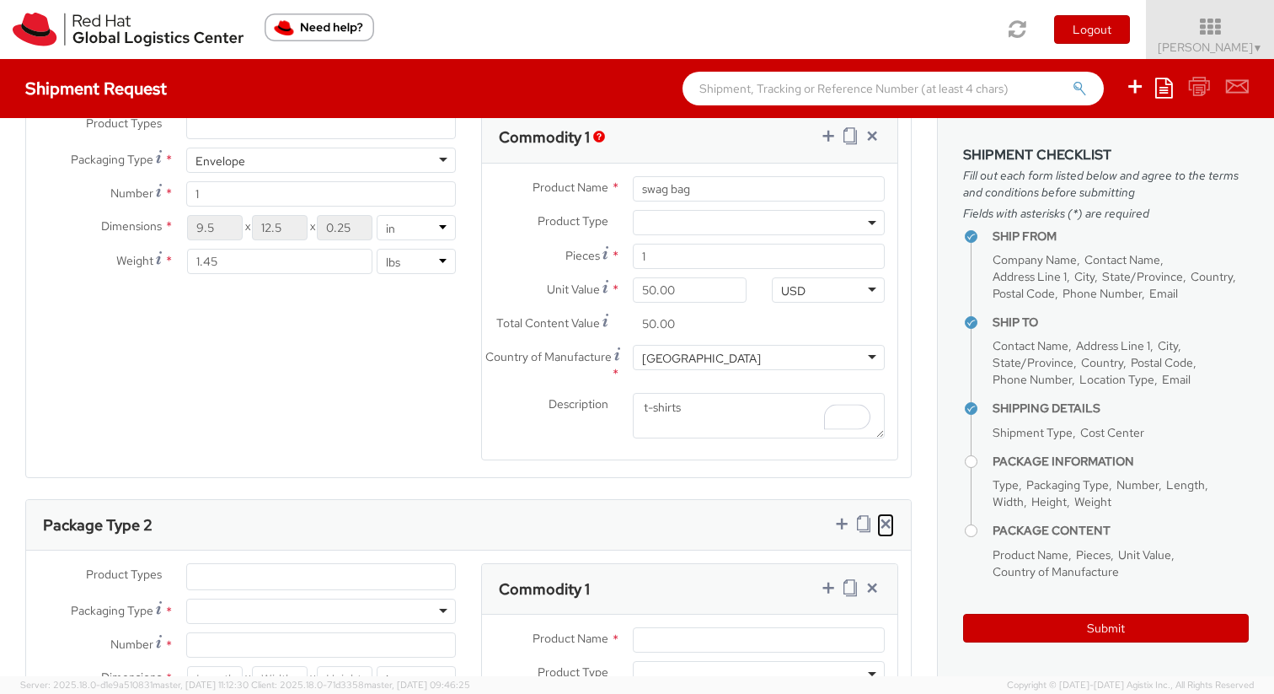
click at [883, 530] on icon at bounding box center [885, 523] width 17 height 17
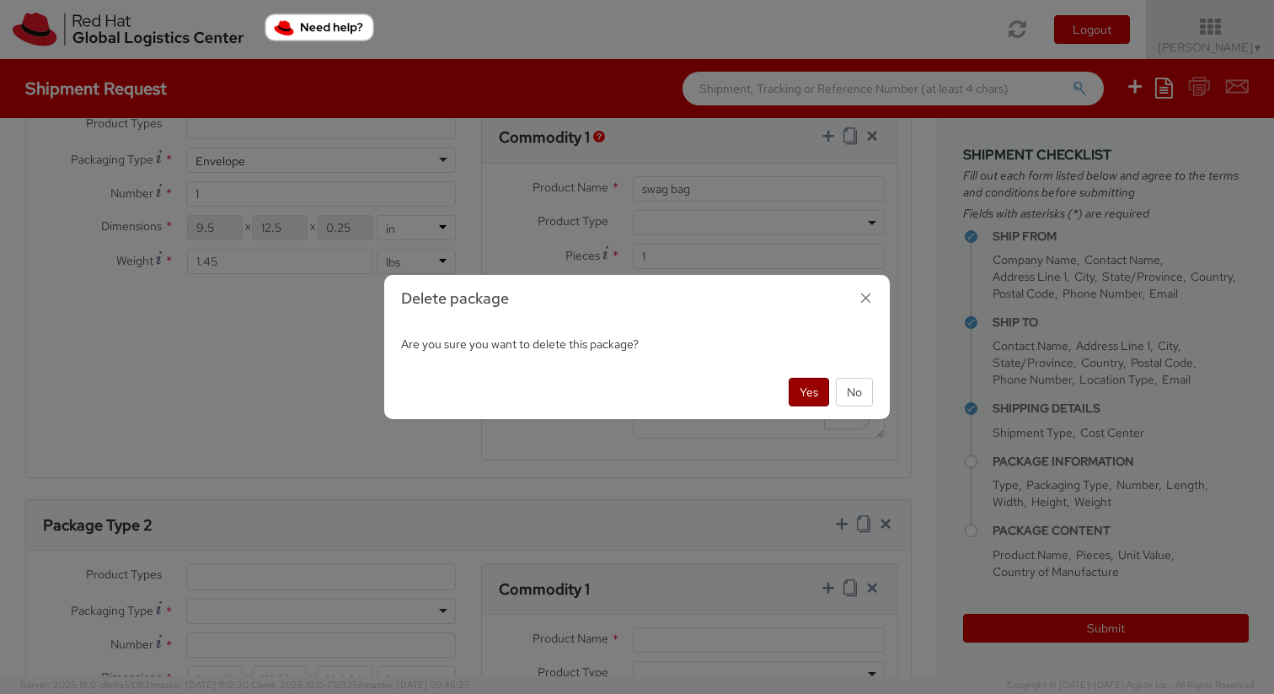
click at [807, 401] on button "Yes" at bounding box center [809, 392] width 40 height 29
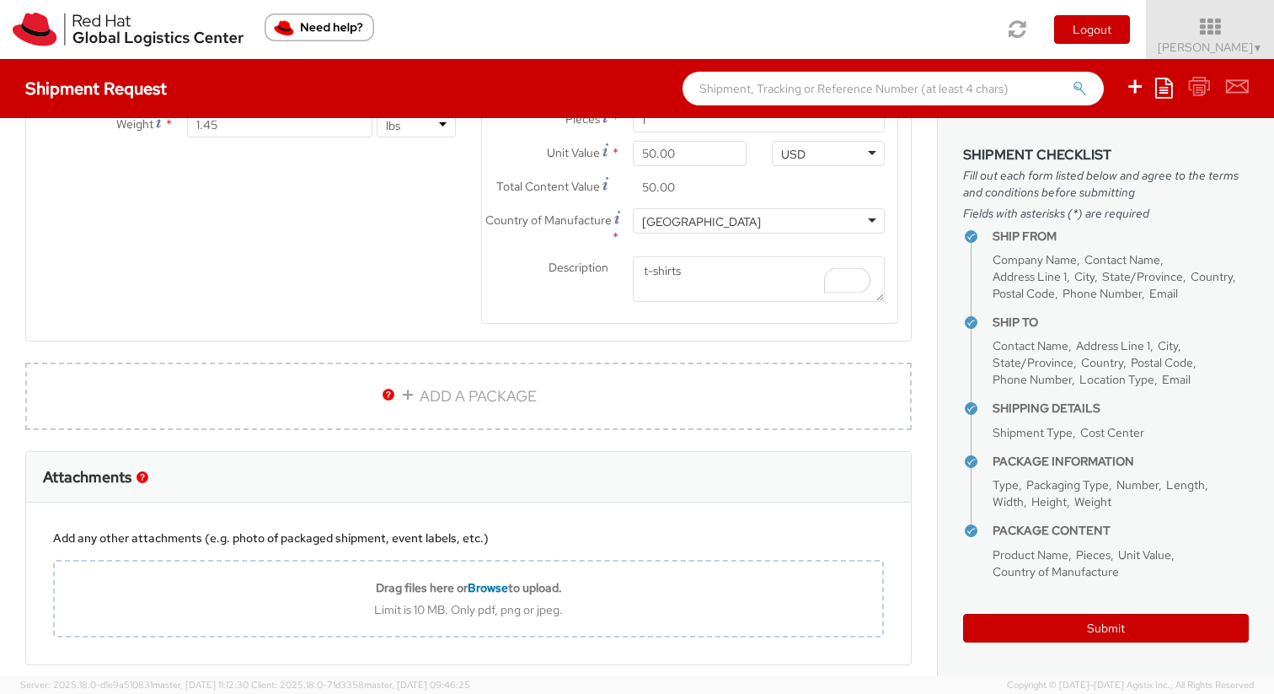
scroll to position [1045, 0]
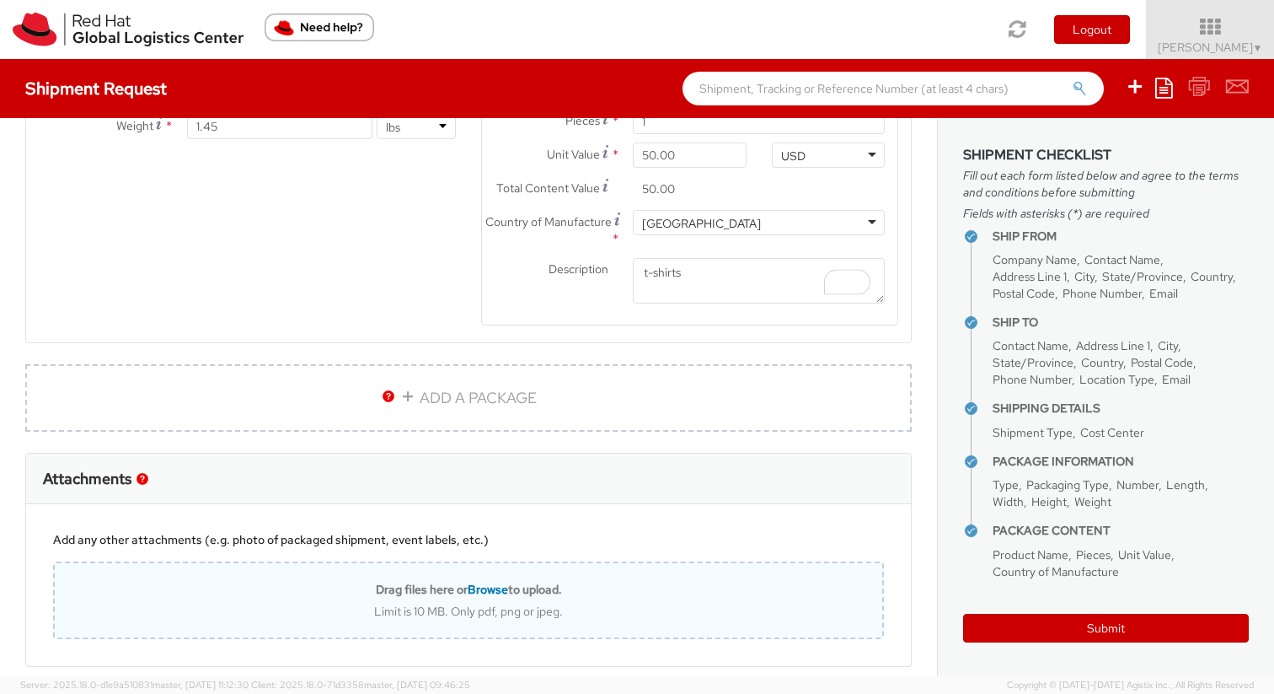
click at [534, 582] on b "Drag files here or Browse to upload." at bounding box center [469, 589] width 186 height 15
type input "C:\fakepath\Red Hat Mail - Cool Stuff Store_ (USA 32992-1_ Approved) Order Conf…"
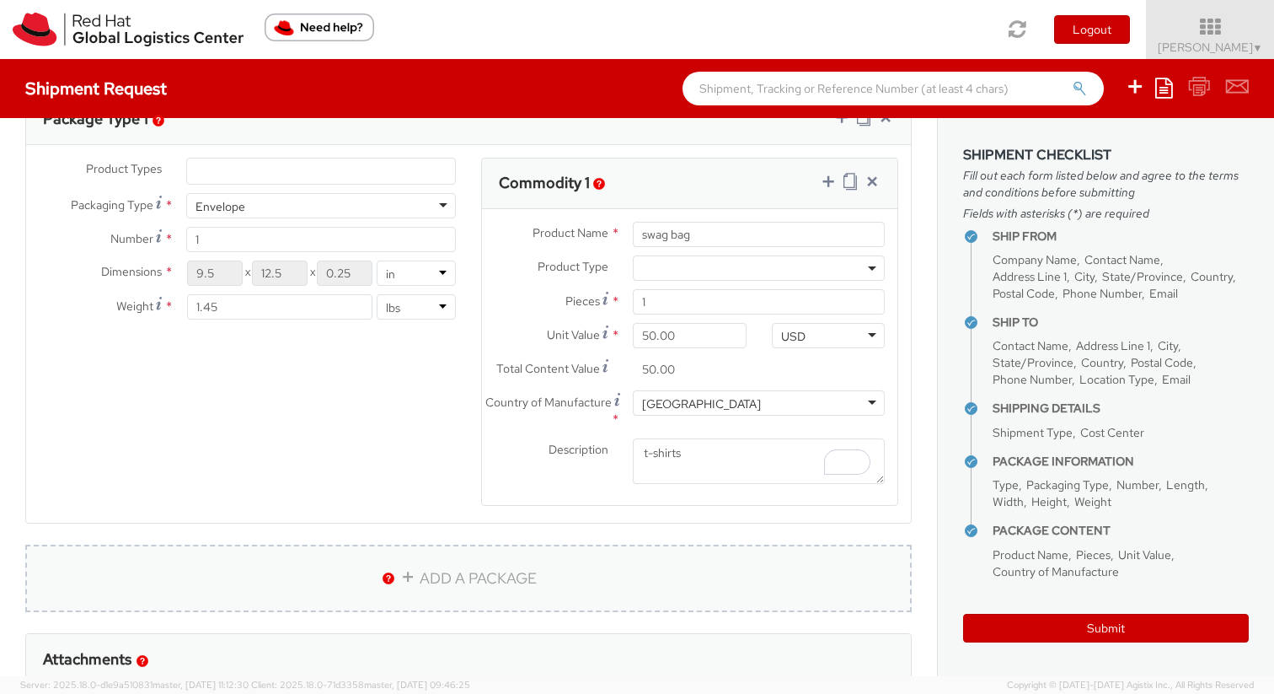
scroll to position [865, 0]
click at [707, 341] on input "50.00" at bounding box center [689, 335] width 113 height 25
type input "4.00"
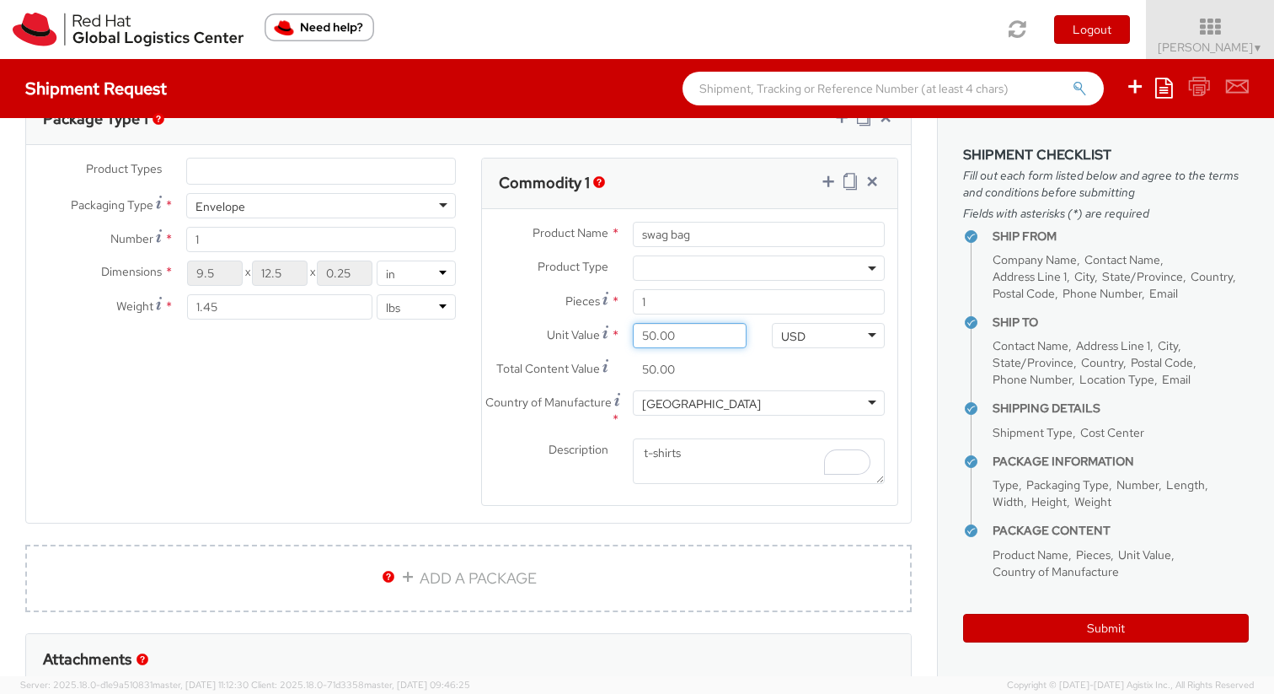
type input "4.00"
type input "45.00"
click at [525, 485] on div "Description * t-shirts" at bounding box center [690, 465] width 416 height 55
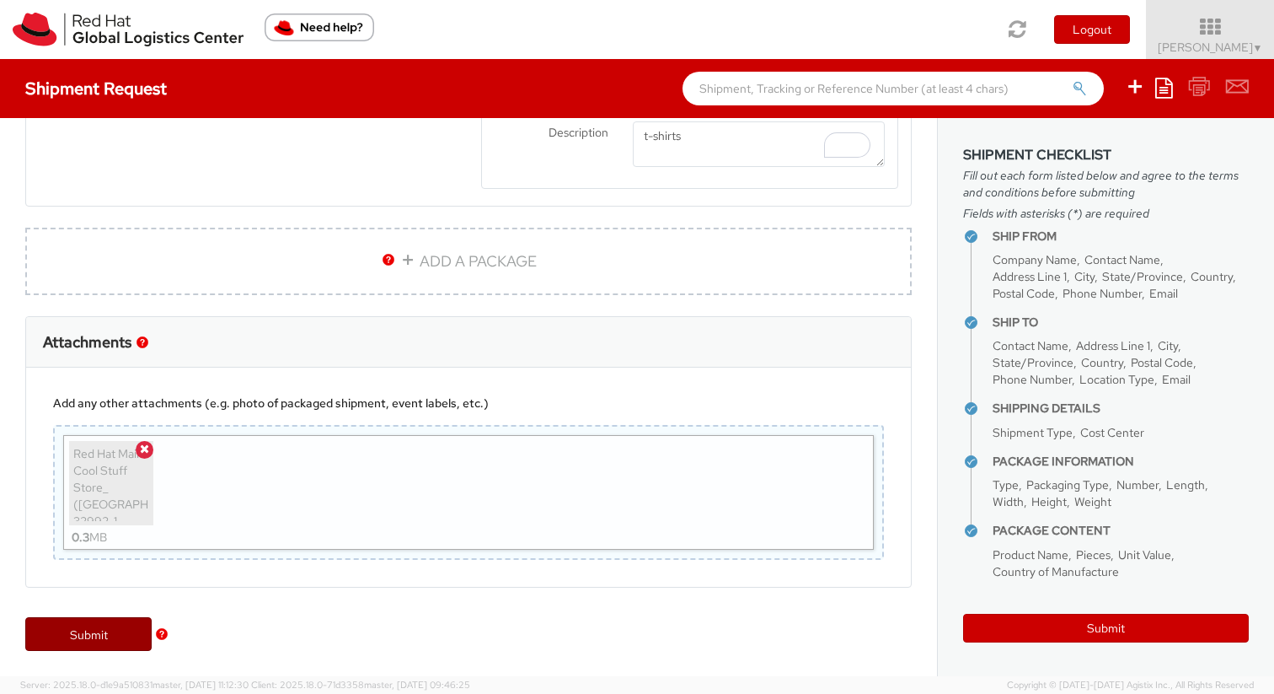
click at [94, 636] on link "Submit" at bounding box center [88, 634] width 126 height 34
type input "Thomas van Noort"
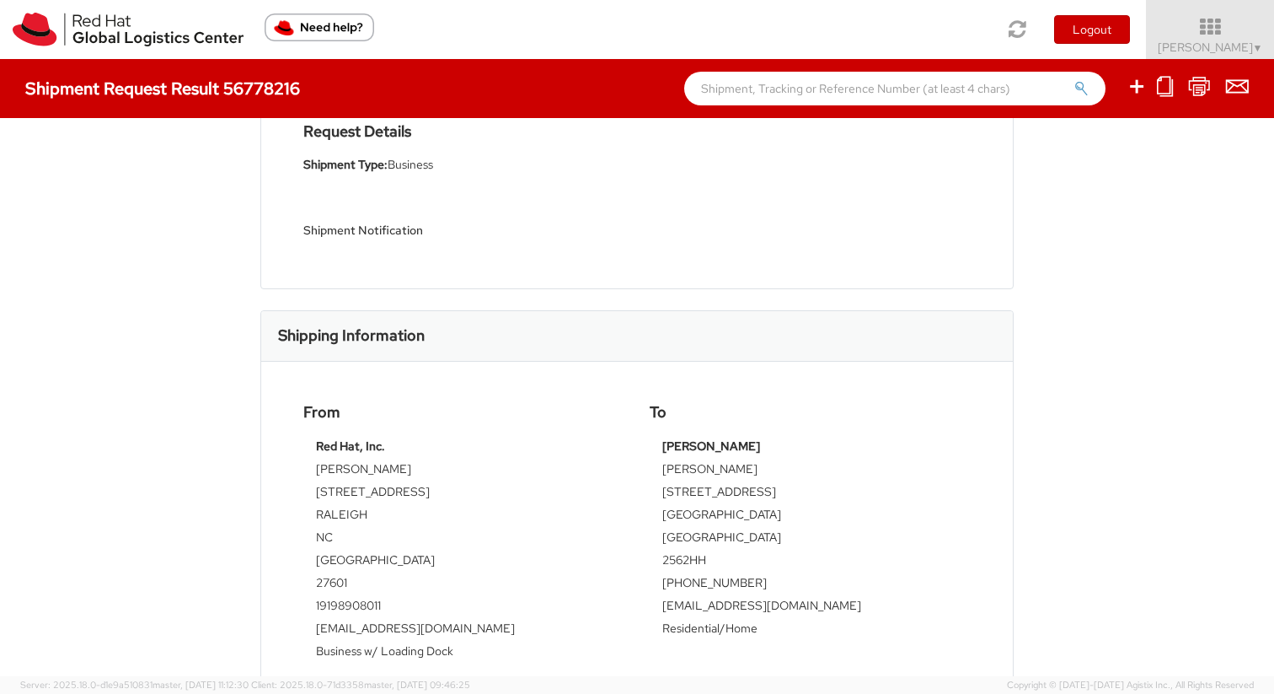
scroll to position [184, 0]
